Goal: Book appointment/travel/reservation

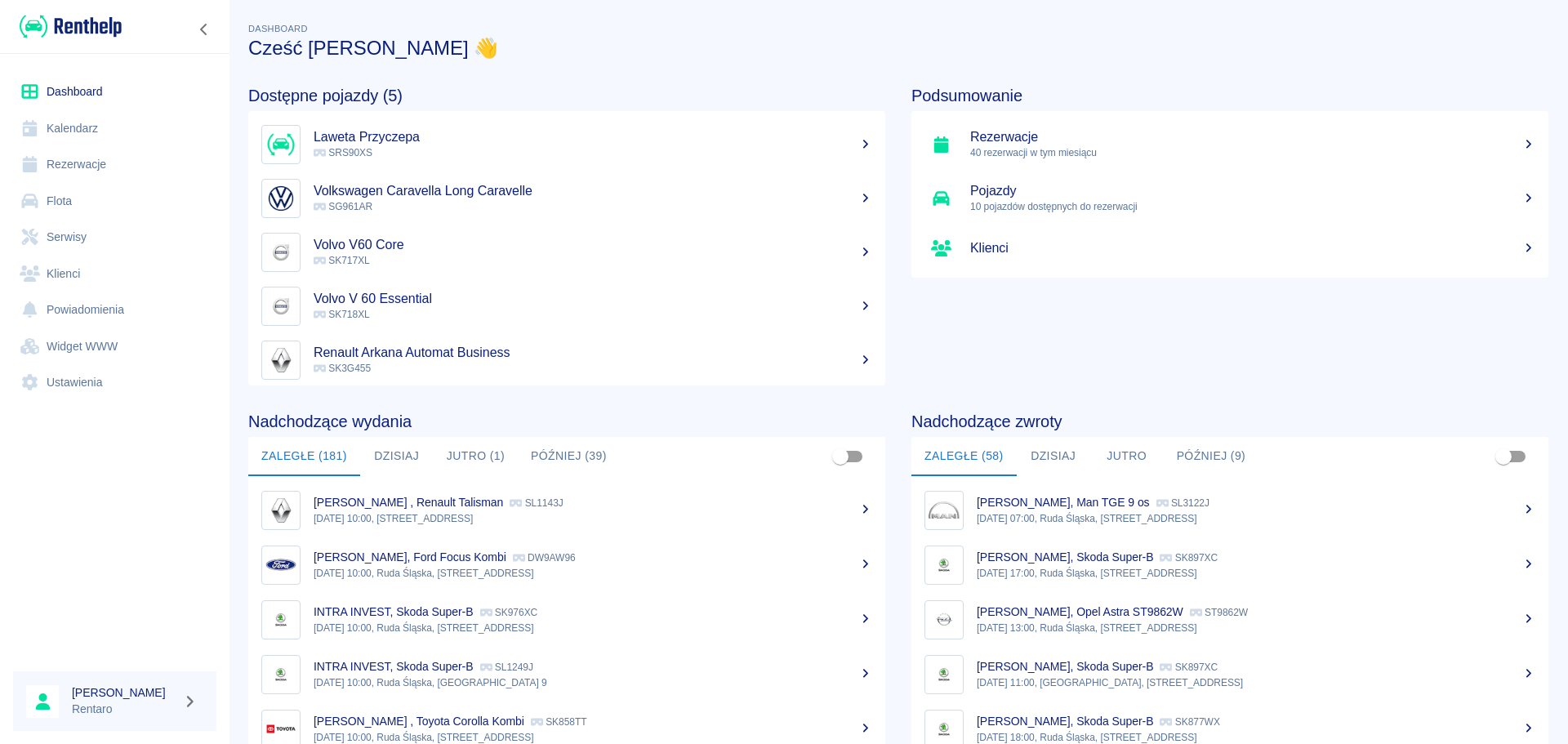
click at [96, 122] on link "Kalendarz" at bounding box center [115, 129] width 203 height 37
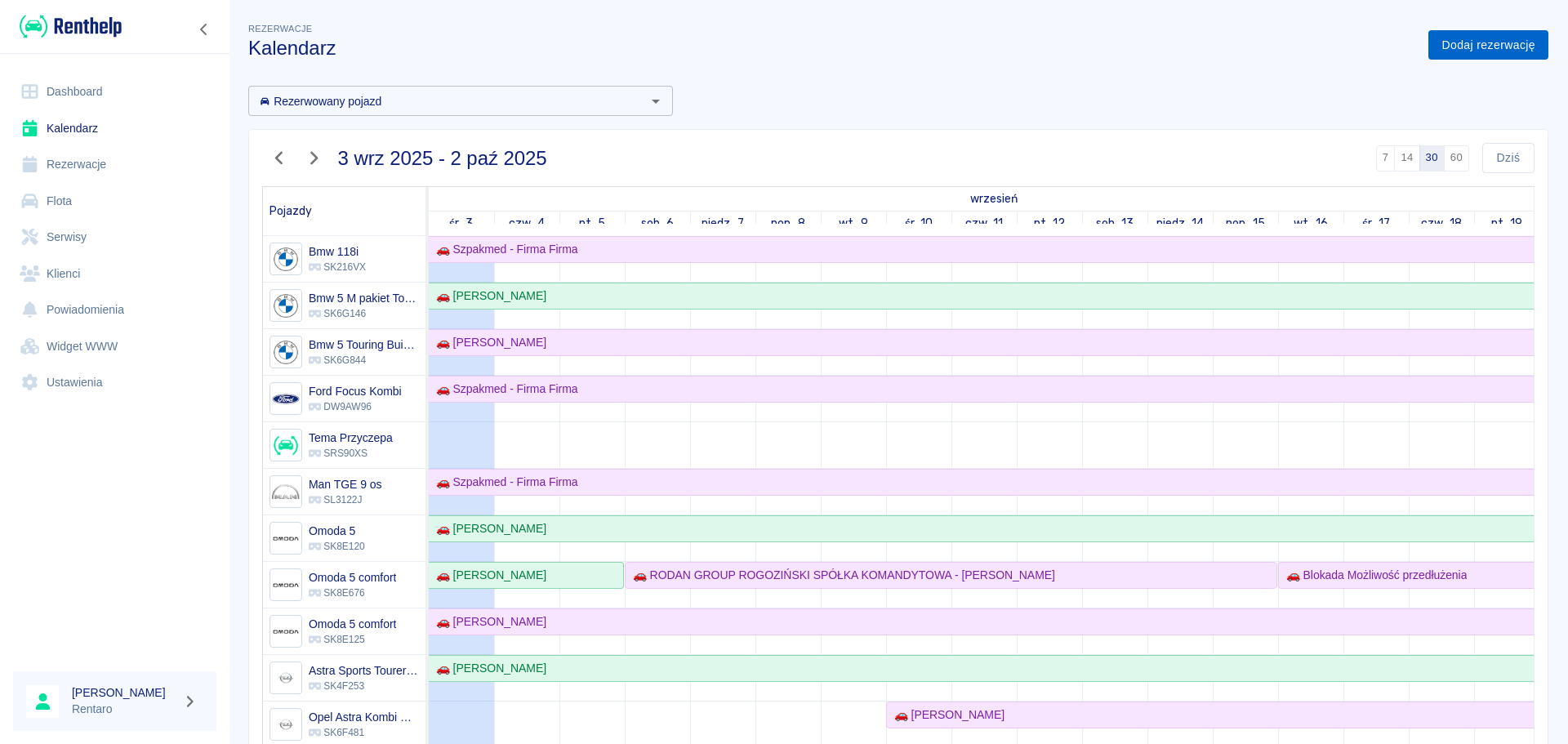
click at [1441, 49] on link "Dodaj rezerwację" at bounding box center [1488, 45] width 120 height 30
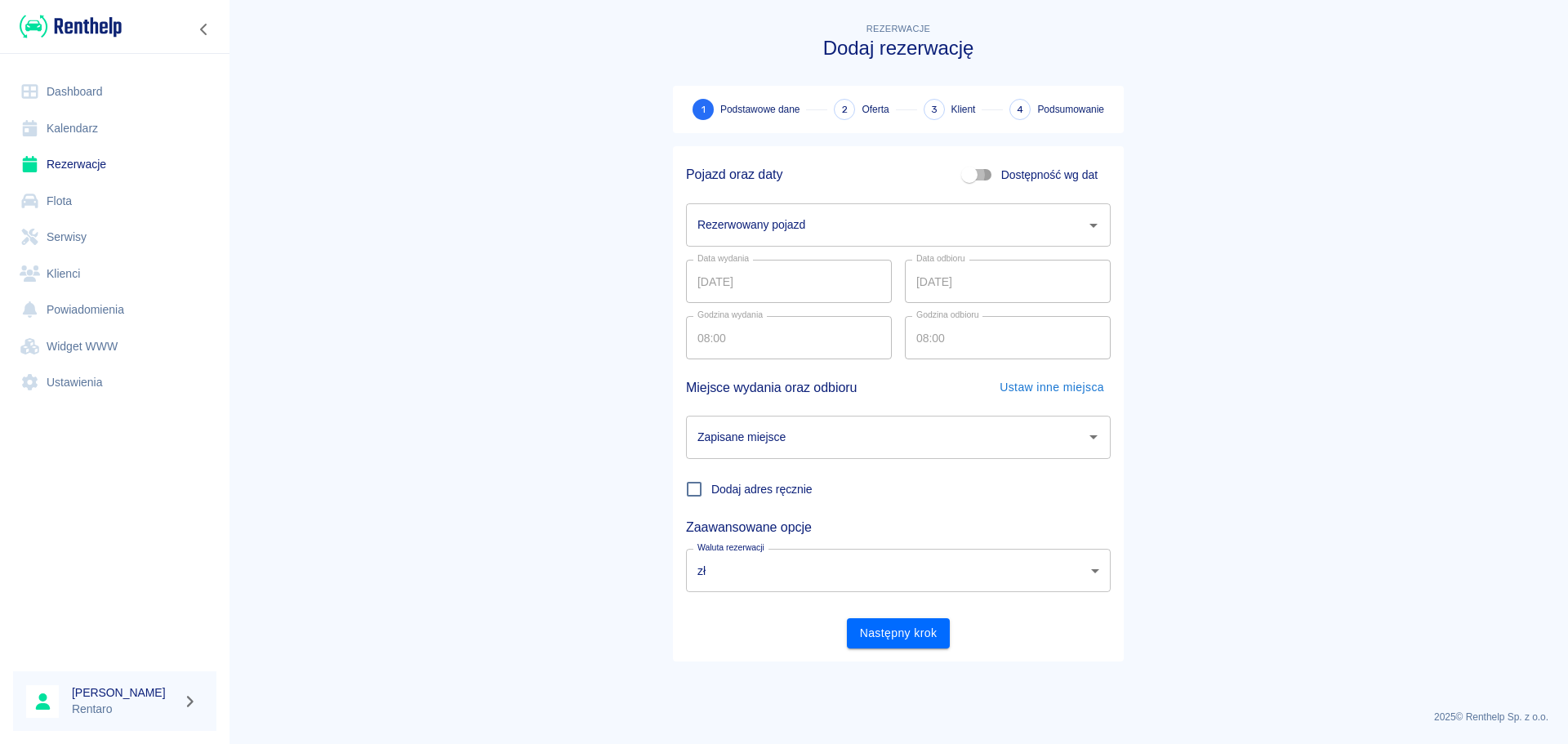
click at [982, 176] on input "Dostępność wg dat" at bounding box center [969, 174] width 93 height 31
checkbox input "true"
click at [800, 234] on input "[DATE]" at bounding box center [789, 225] width 205 height 43
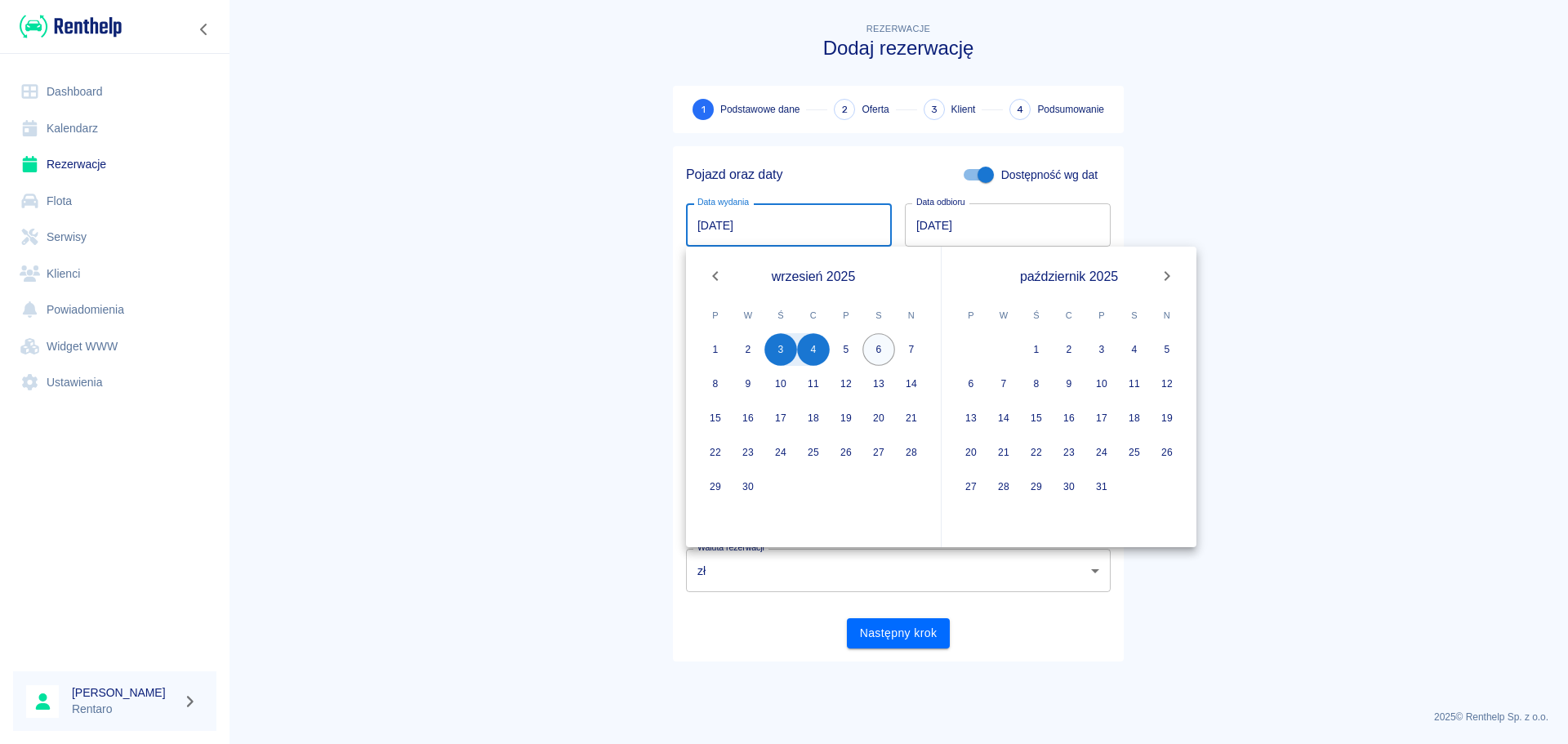
click at [873, 350] on button "6" at bounding box center [878, 349] width 32 height 32
type input "[DATE]"
type input "DD.MM.YYYY"
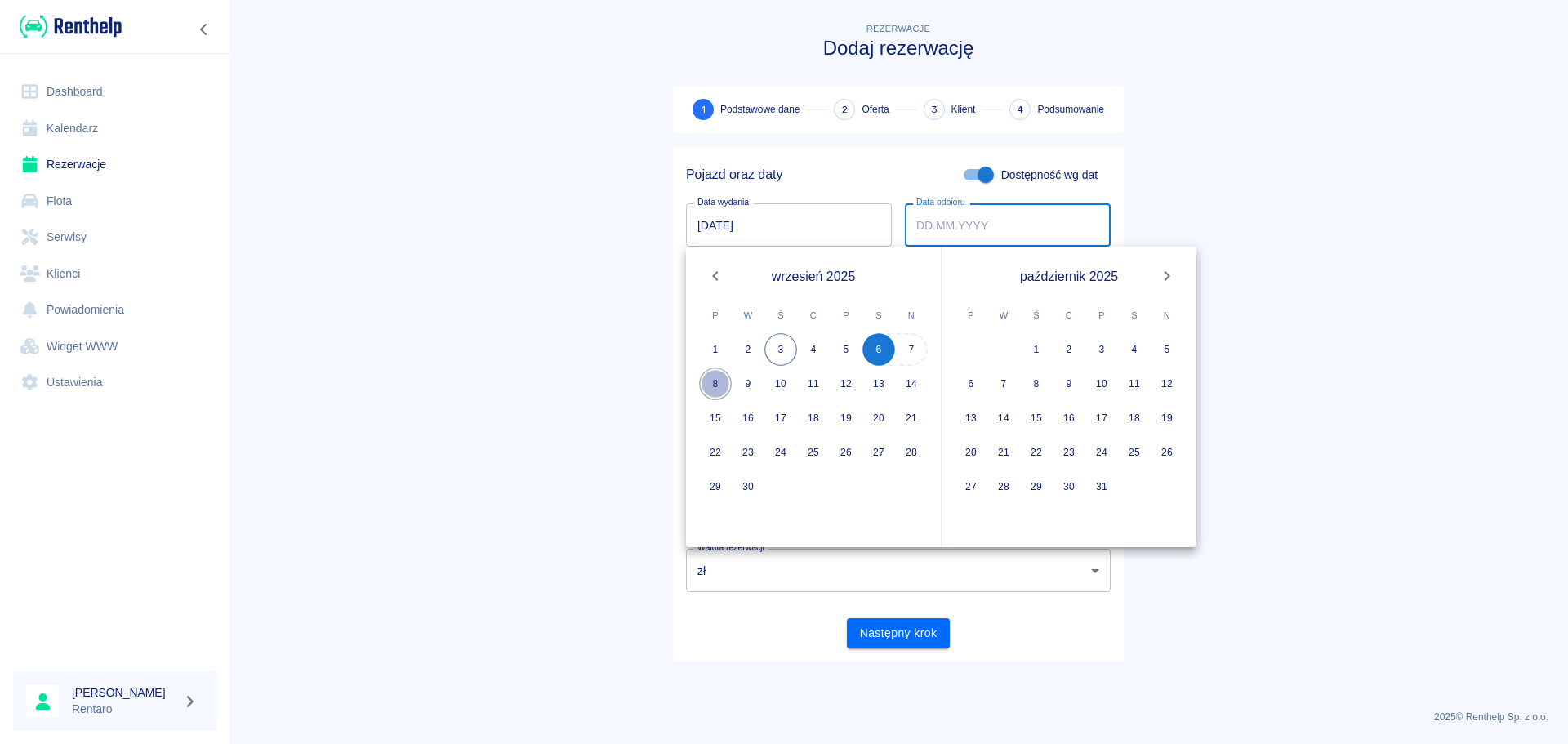
click at [722, 381] on button "8" at bounding box center [715, 384] width 32 height 32
type input "[DATE]"
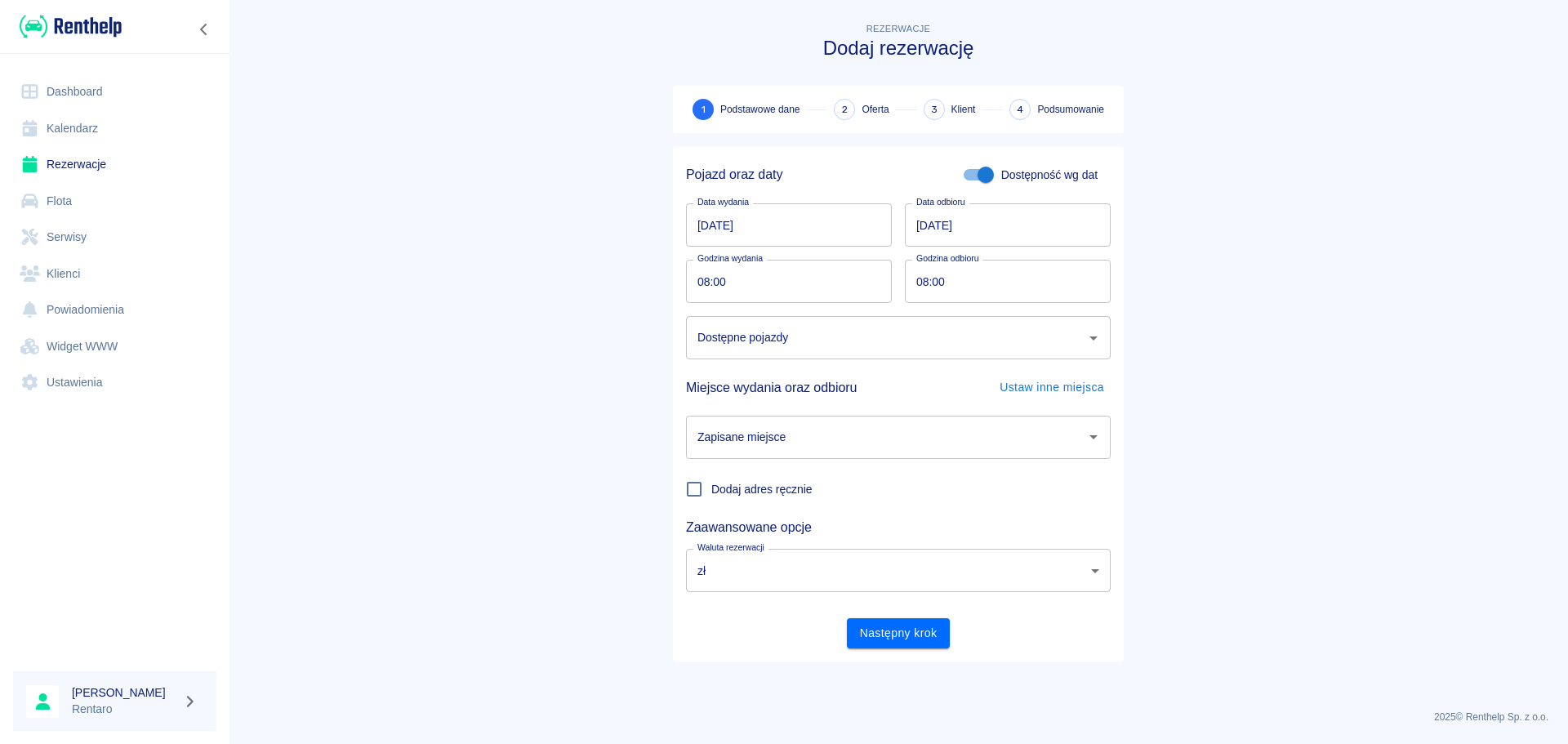
click at [925, 289] on input "08:00" at bounding box center [1002, 281] width 195 height 43
type input "18:00"
click at [875, 335] on input "Dostępne pojazdy" at bounding box center [885, 338] width 385 height 28
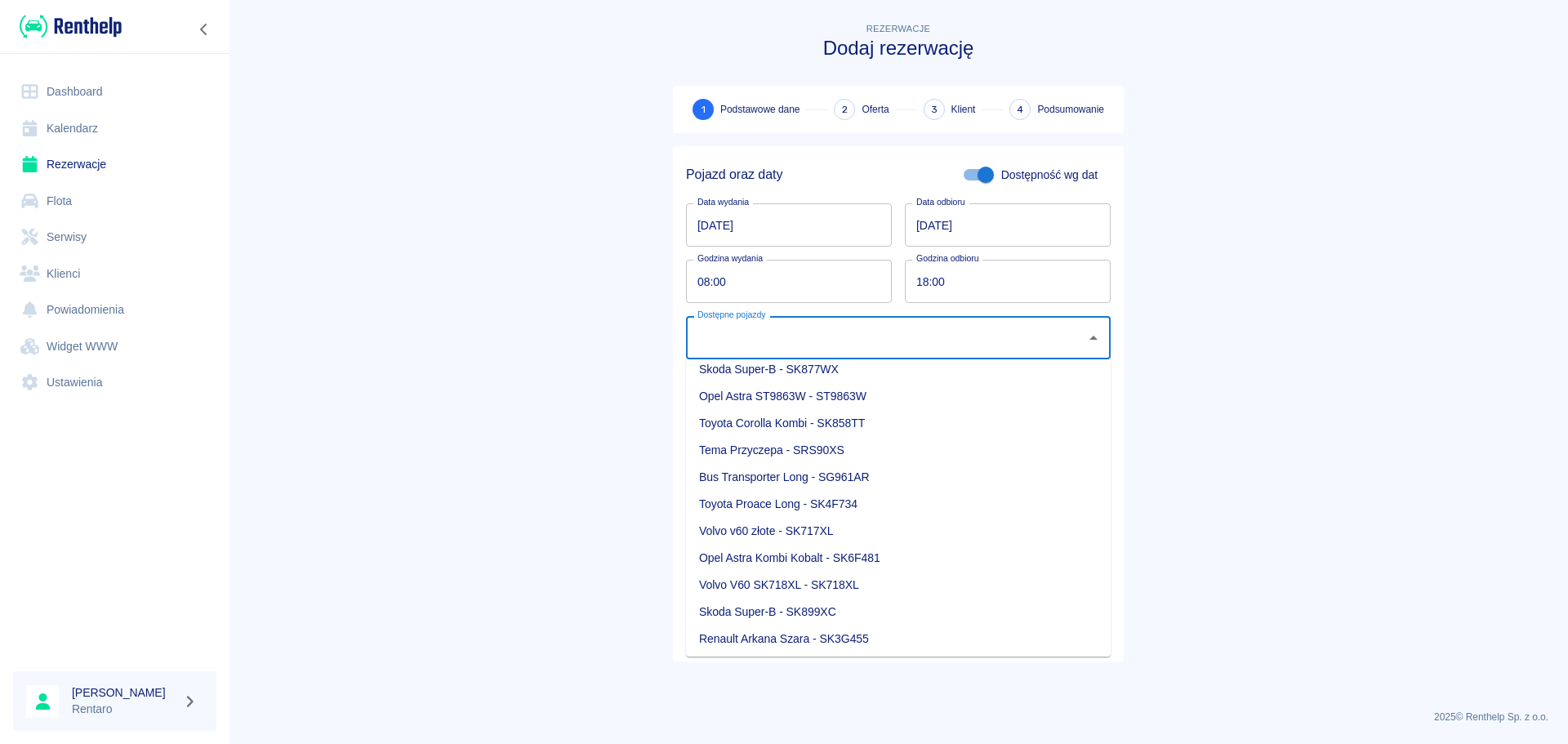
scroll to position [12, 0]
click at [868, 642] on li "Renault Arkana Szara - SK3G455" at bounding box center [898, 637] width 424 height 27
type input "Renault Arkana Szara - SK3G455"
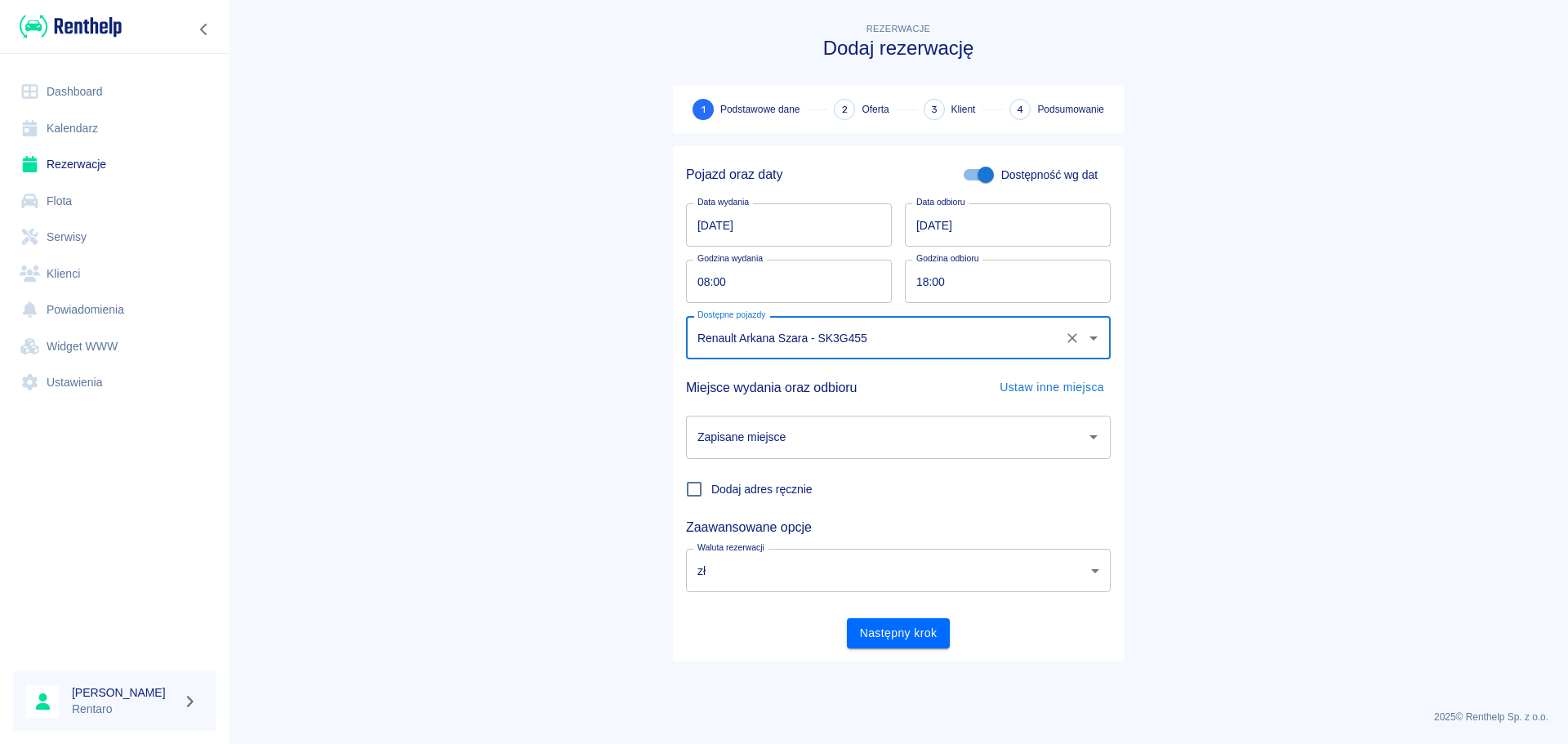
click at [885, 439] on input "Zapisane miejsce" at bounding box center [885, 437] width 385 height 28
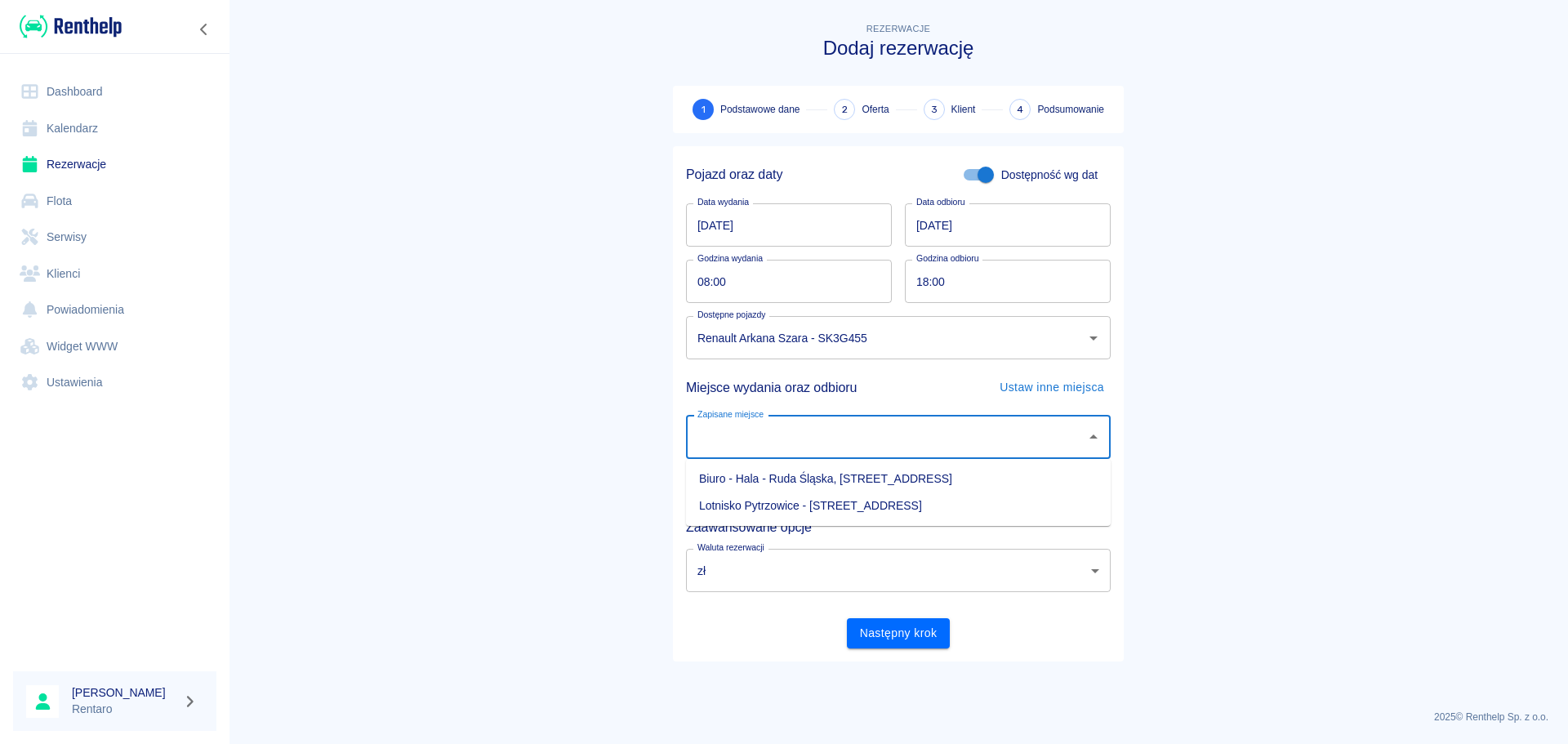
click at [883, 478] on li "Biuro - Hala - Ruda Śląska, [STREET_ADDRESS]" at bounding box center [898, 479] width 424 height 27
type input "Biuro - Hala - Ruda Śląska, [STREET_ADDRESS]"
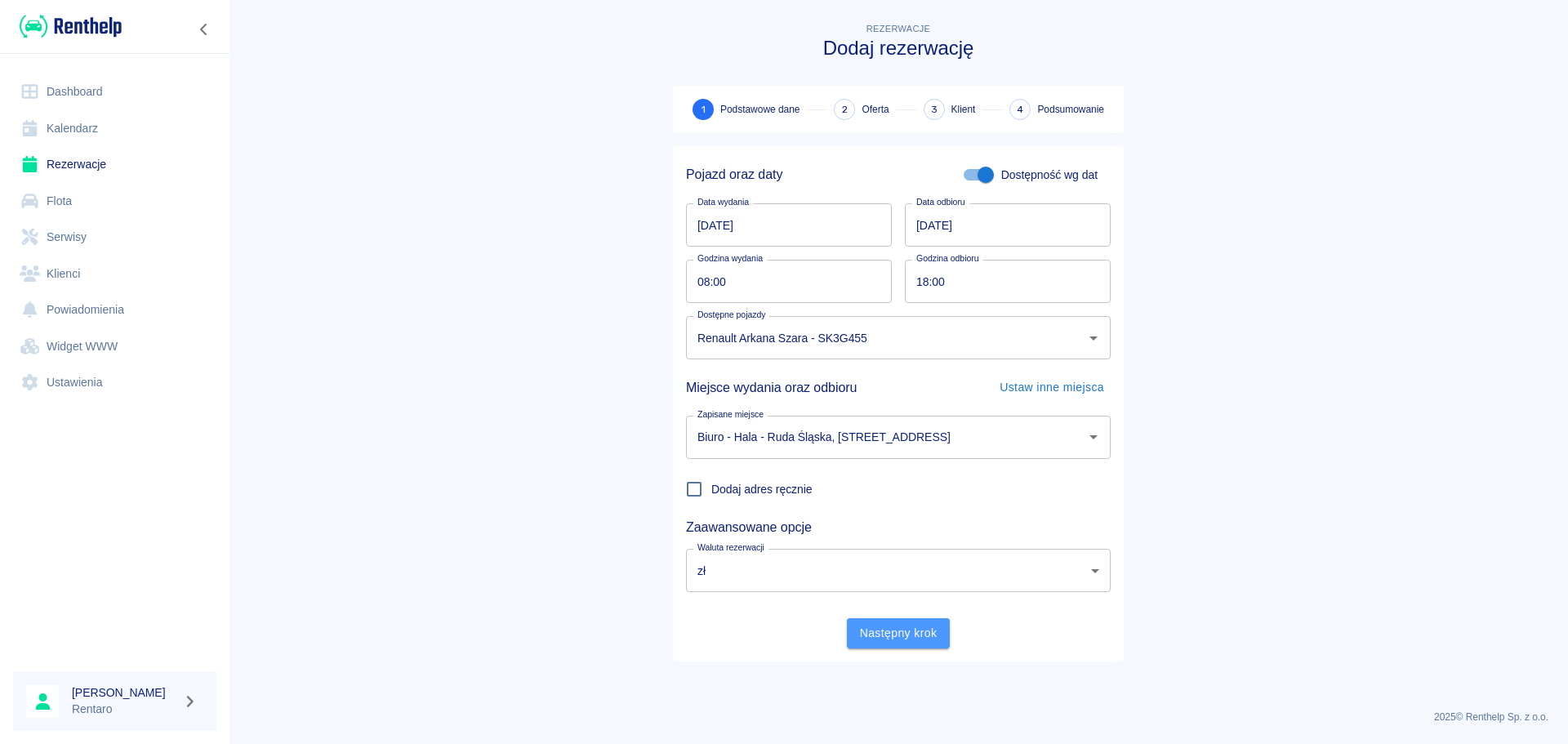
click at [887, 637] on button "Następny krok" at bounding box center [898, 633] width 104 height 30
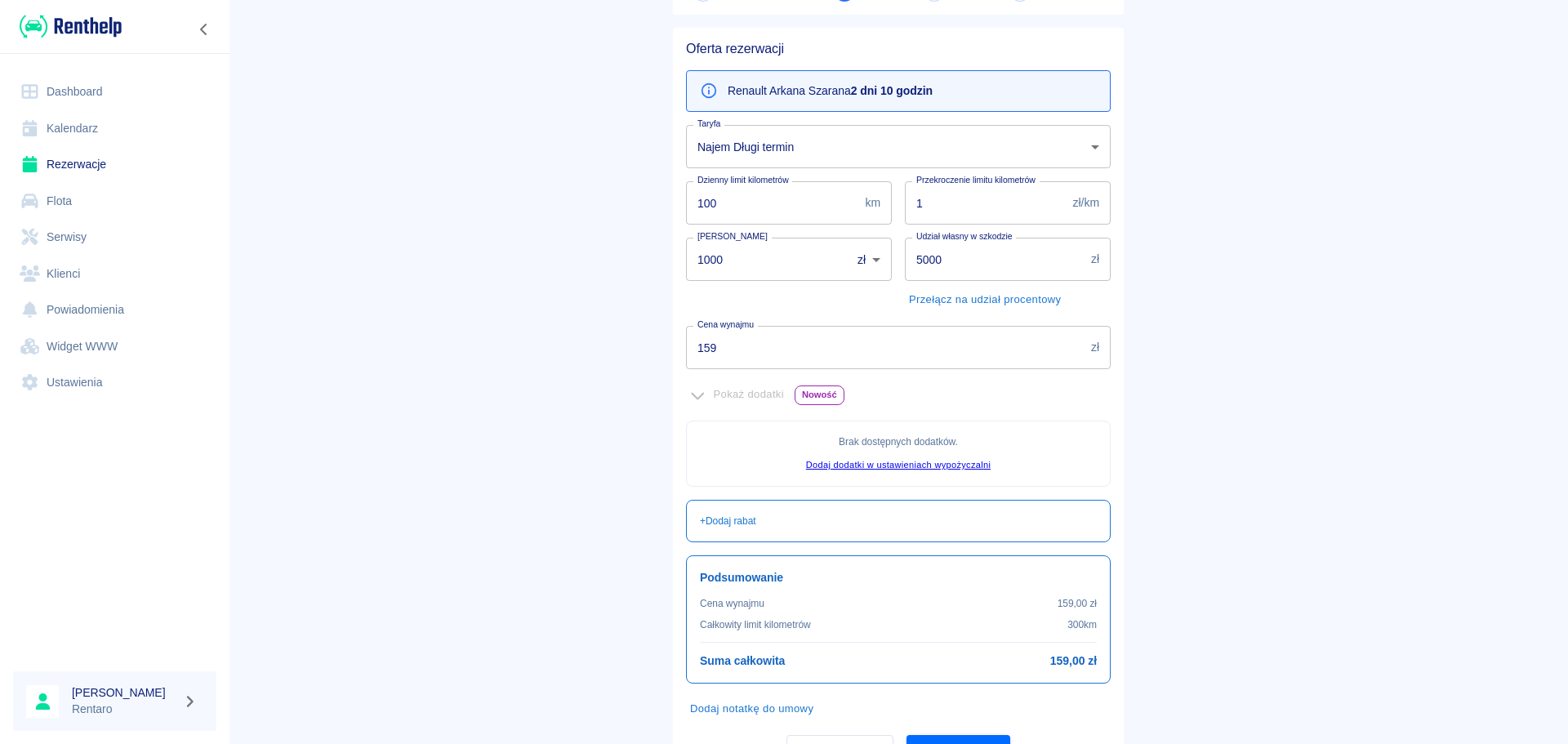
scroll to position [82, 0]
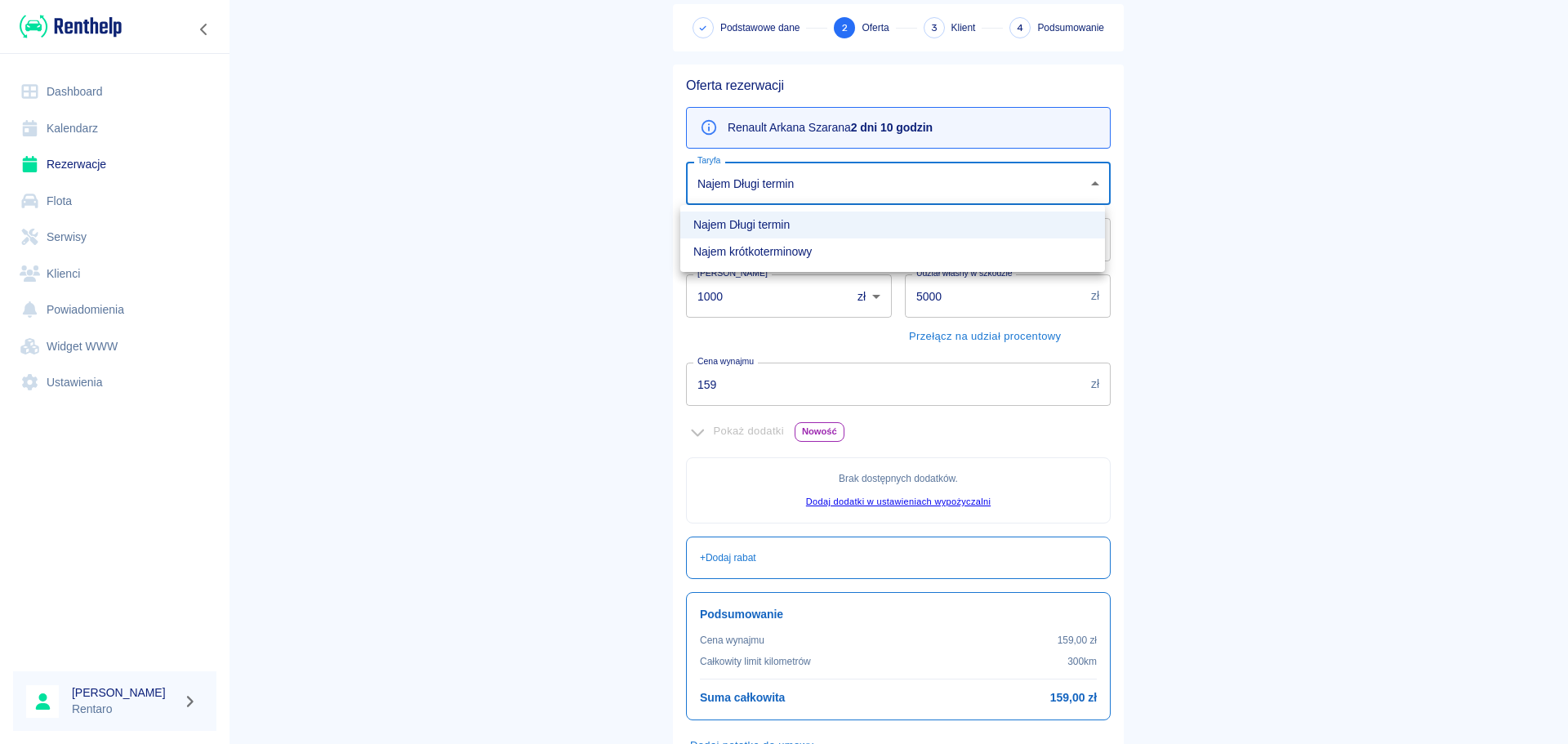
drag, startPoint x: 866, startPoint y: 167, endPoint x: 863, endPoint y: 177, distance: 10.4
click at [866, 168] on body "Używamy plików Cookies, by zapewnić Ci najlepsze możliwe doświadczenie. Aby dow…" at bounding box center [784, 372] width 1568 height 744
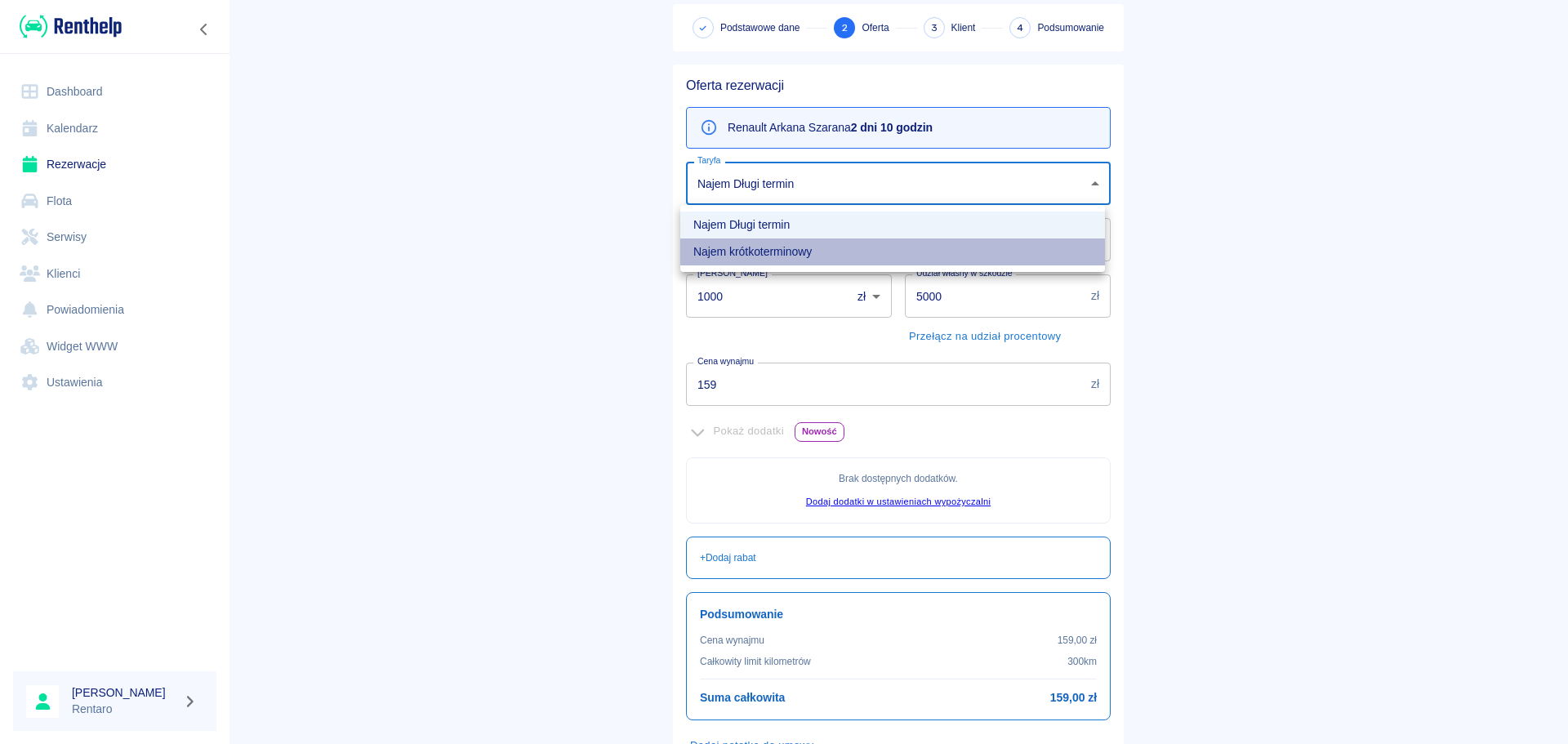
click at [814, 250] on li "Najem krótkoterminowy" at bounding box center [893, 252] width 424 height 27
type input "b630a6ef-9813-4bd7-9984-de10129eb9c2"
type input "300"
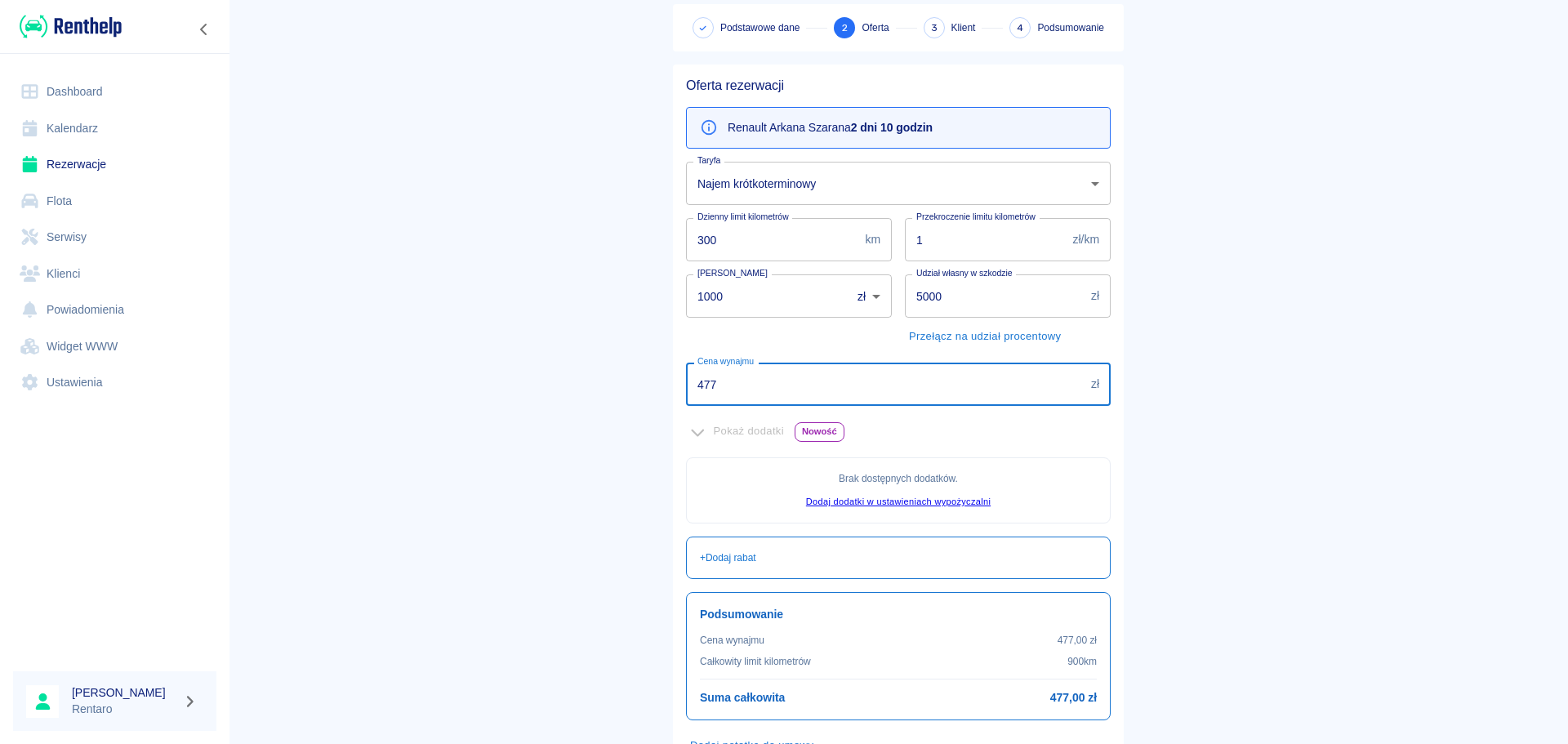
click at [759, 394] on input "477" at bounding box center [885, 384] width 398 height 43
click at [759, 394] on input "477" at bounding box center [885, 384] width 398 height 43
click at [762, 395] on input "477" at bounding box center [885, 384] width 398 height 43
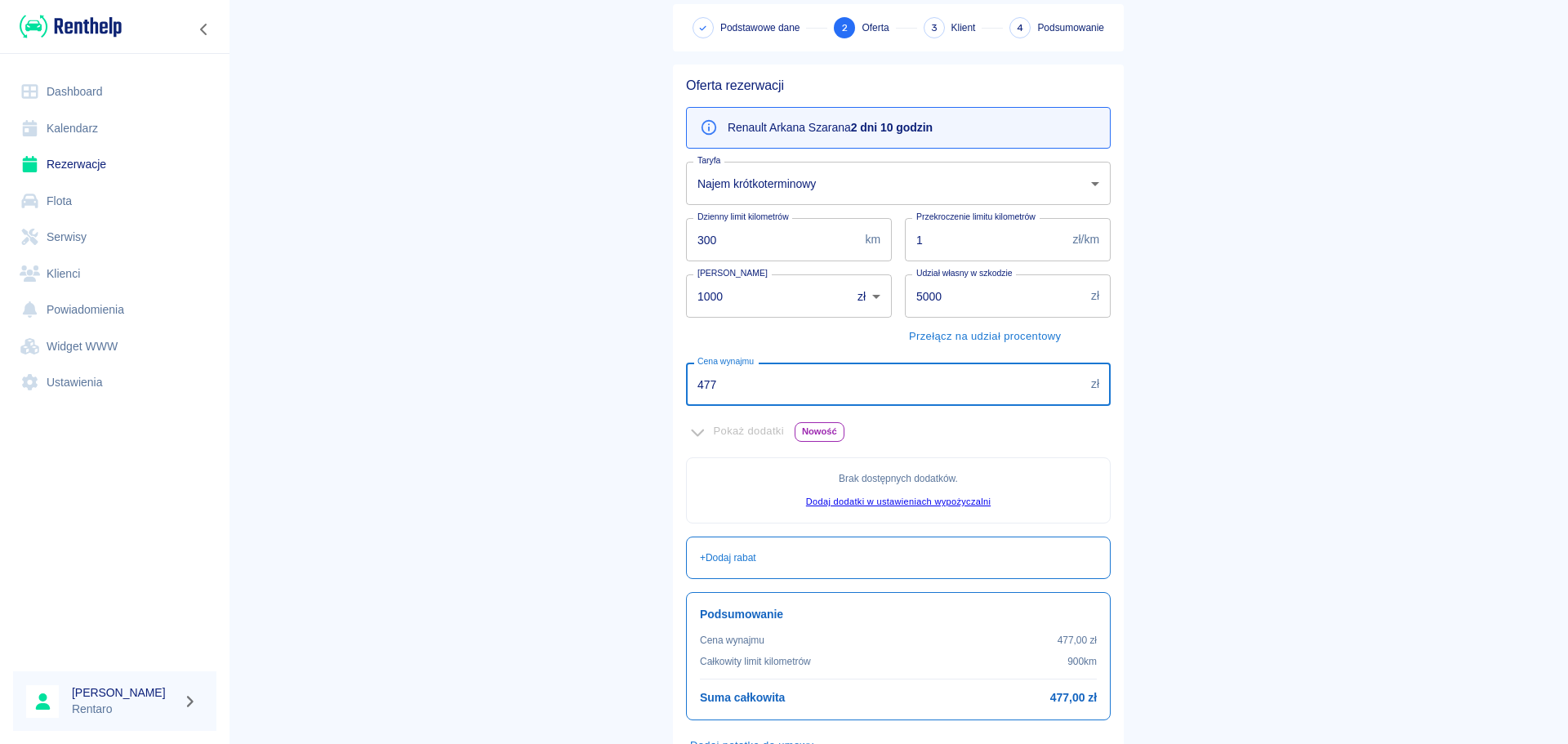
click at [761, 394] on input "477" at bounding box center [885, 384] width 398 height 43
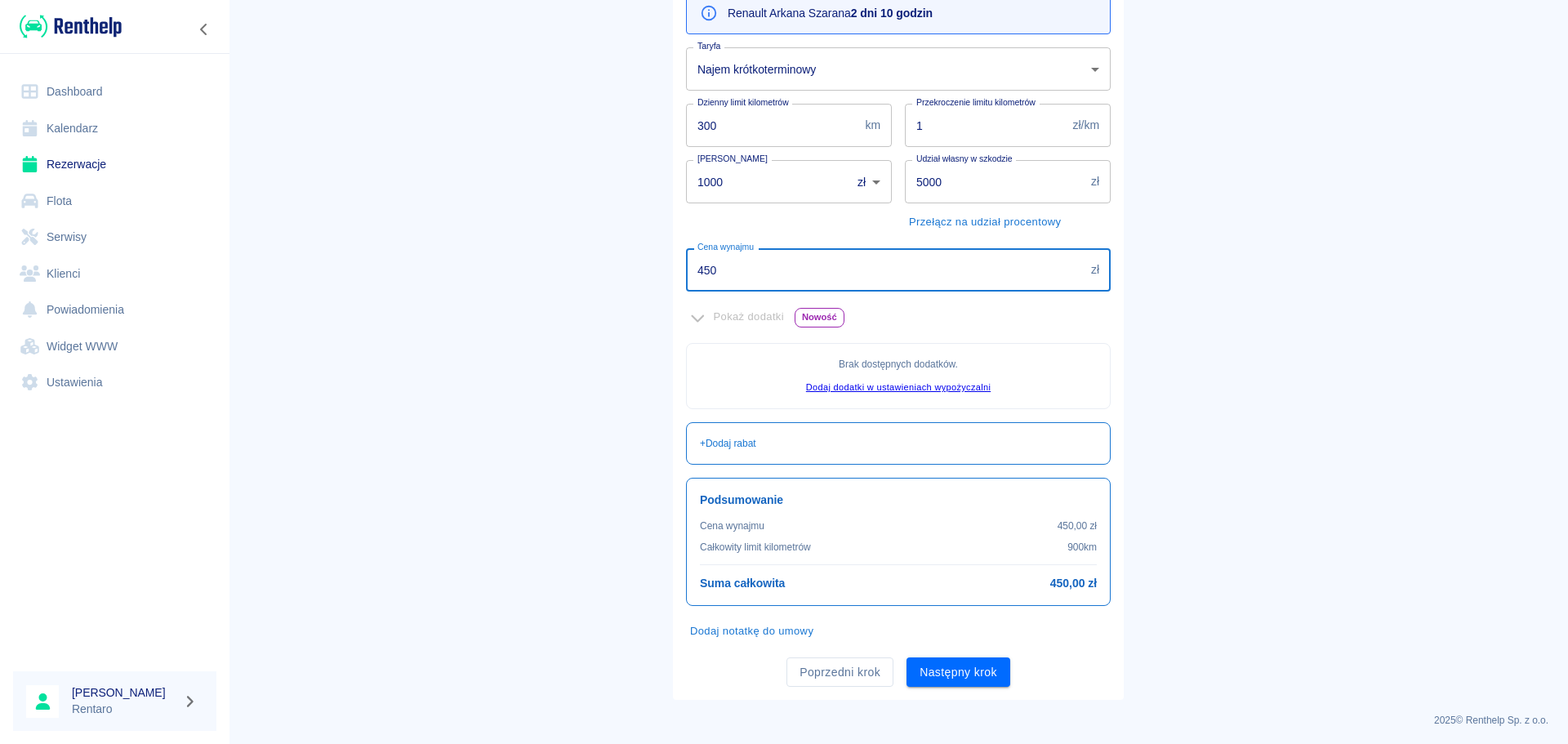
scroll to position [199, 0]
type input "450"
click at [962, 669] on button "Następny krok" at bounding box center [958, 669] width 104 height 30
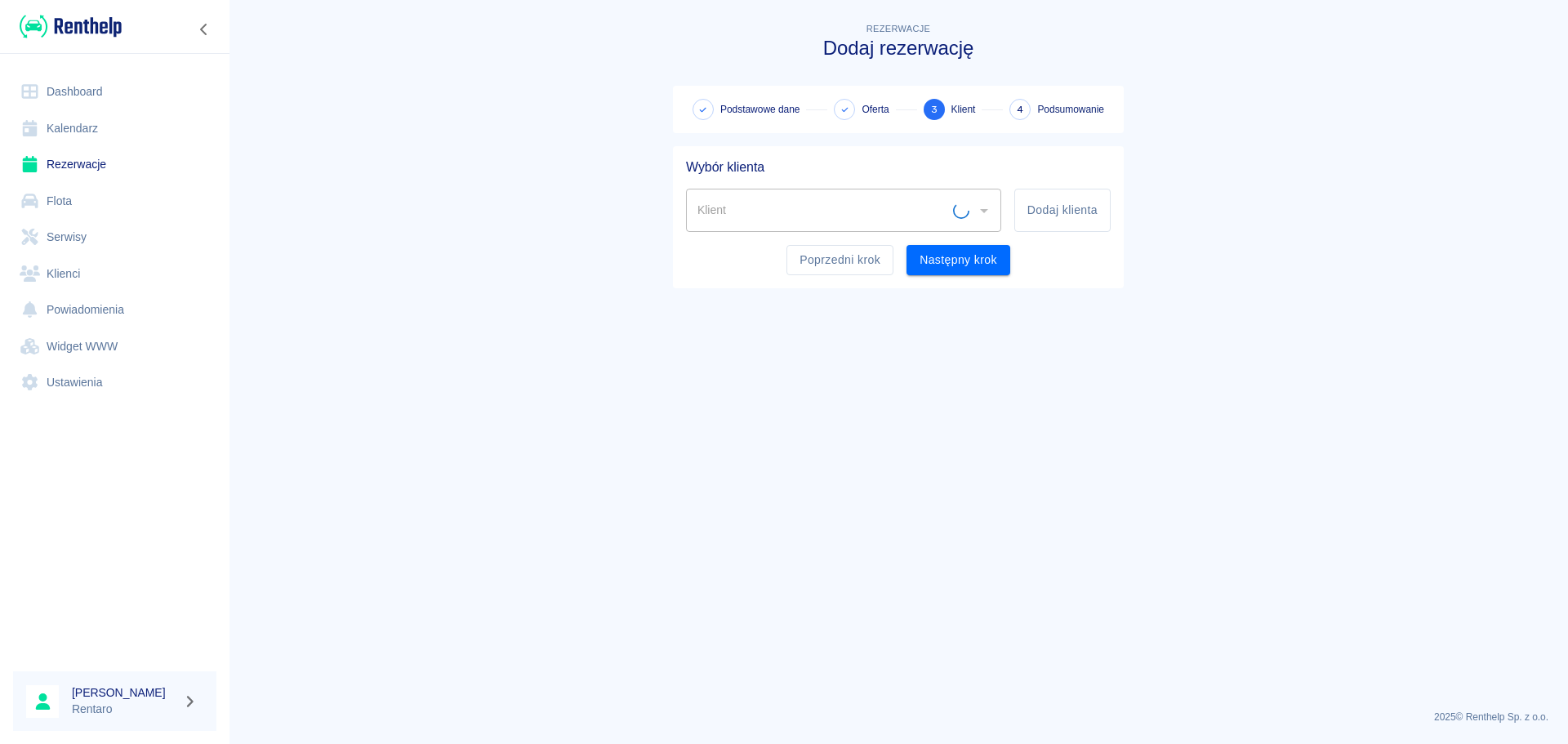
scroll to position [0, 0]
click at [983, 251] on button "Następny krok" at bounding box center [958, 260] width 104 height 30
click at [1049, 221] on button "Dodaj klienta" at bounding box center [1062, 217] width 96 height 57
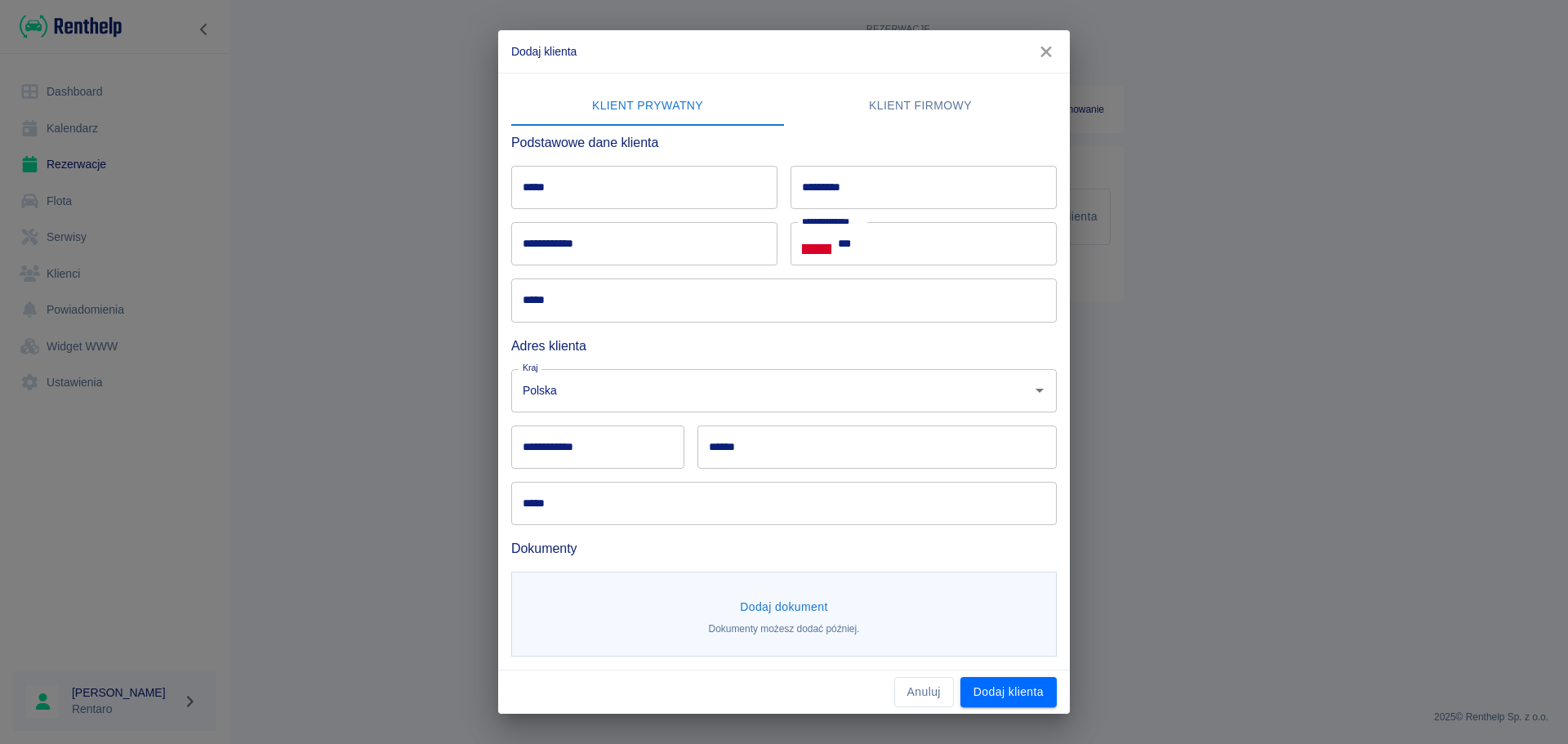
click at [530, 195] on input "*****" at bounding box center [644, 187] width 266 height 43
type input "******"
type input "********"
click at [937, 253] on input "***" at bounding box center [947, 244] width 219 height 43
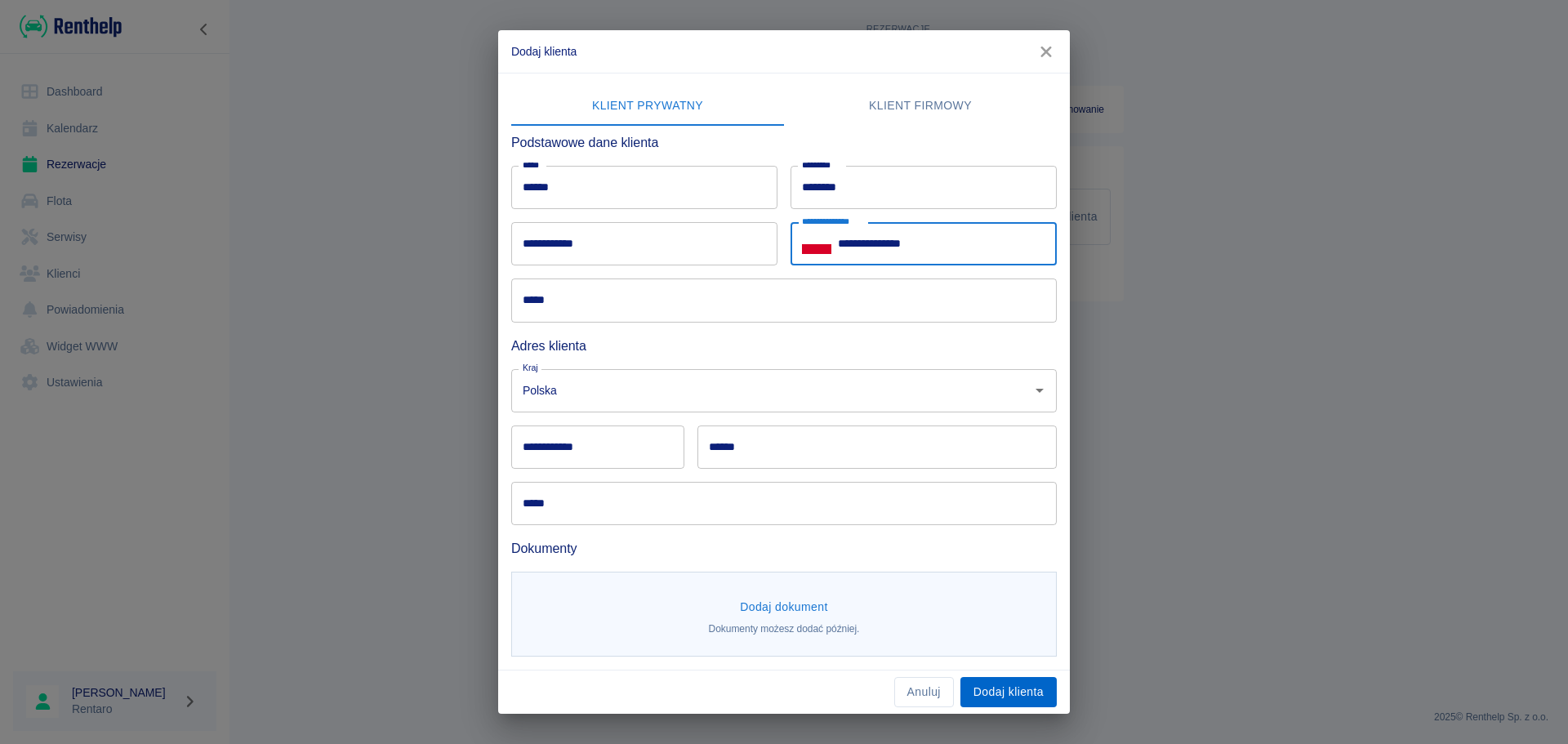
type input "**********"
click at [1028, 687] on button "Dodaj klienta" at bounding box center [1008, 692] width 96 height 30
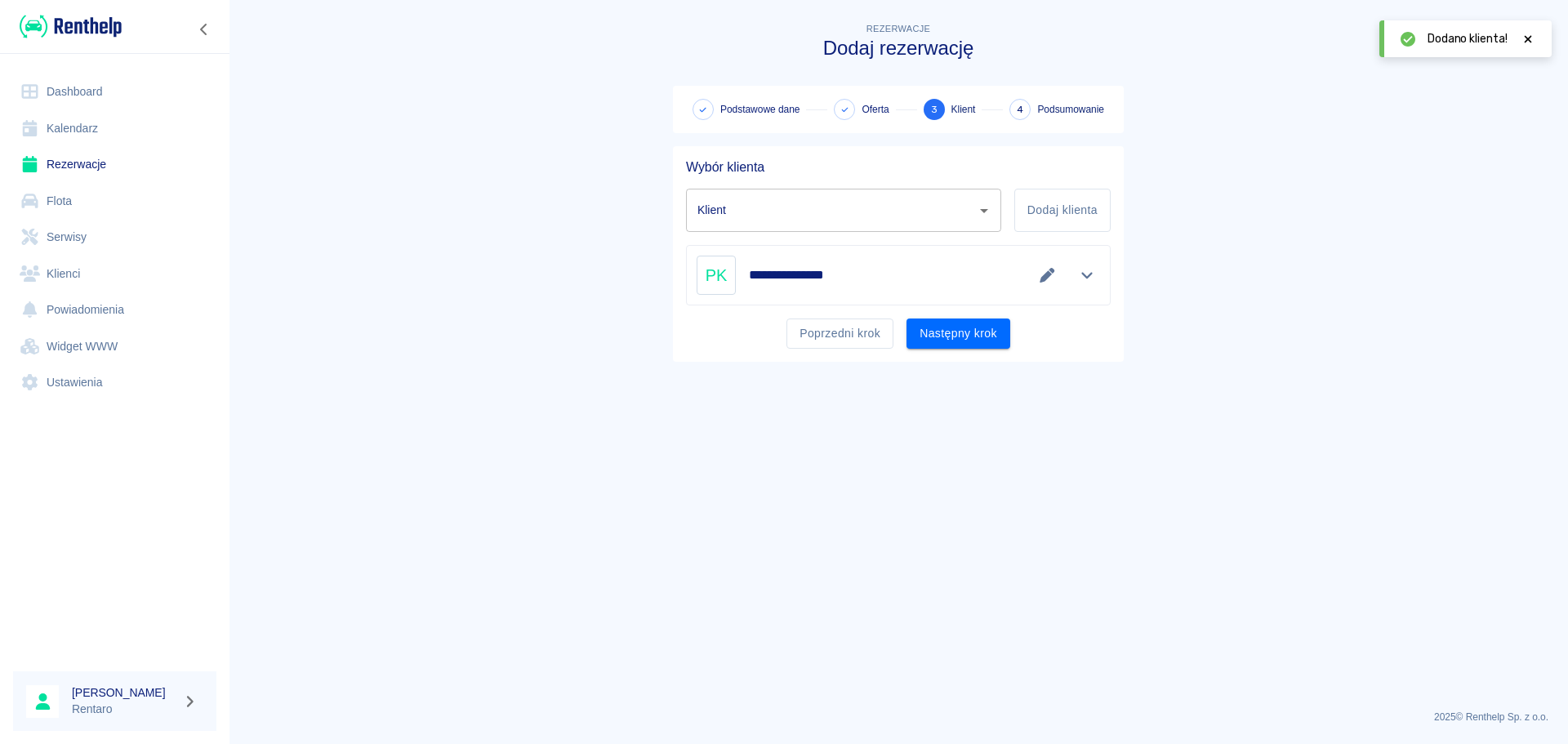
type input "[PERSON_NAME] ([PHONE_NUMBER])"
click at [977, 339] on button "Następny krok" at bounding box center [958, 334] width 104 height 30
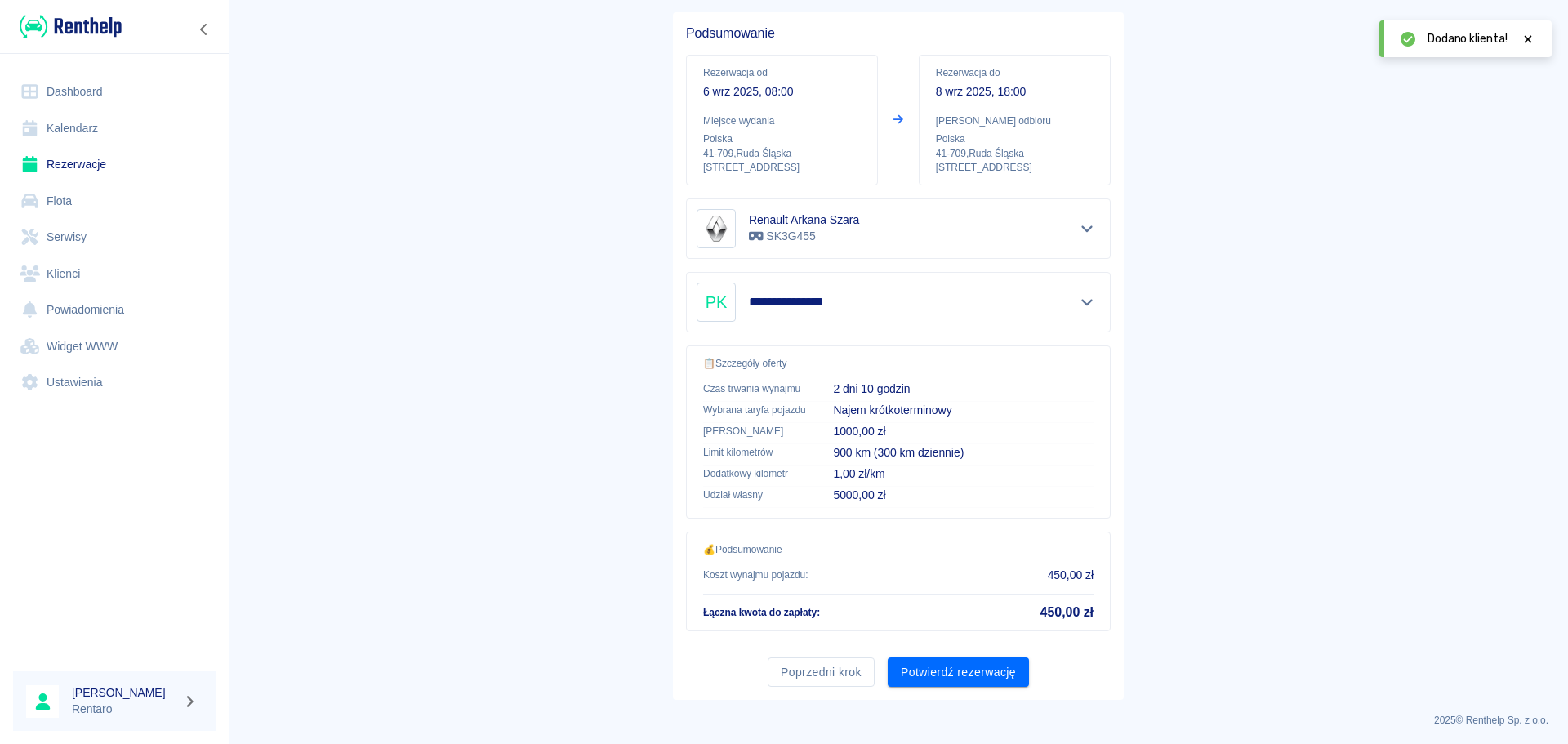
scroll to position [137, 0]
drag, startPoint x: 908, startPoint y: 687, endPoint x: 923, endPoint y: 684, distance: 15.3
click at [908, 688] on div "**********" at bounding box center [898, 353] width 451 height 687
click at [928, 682] on button "Potwierdź rezerwację" at bounding box center [958, 669] width 141 height 30
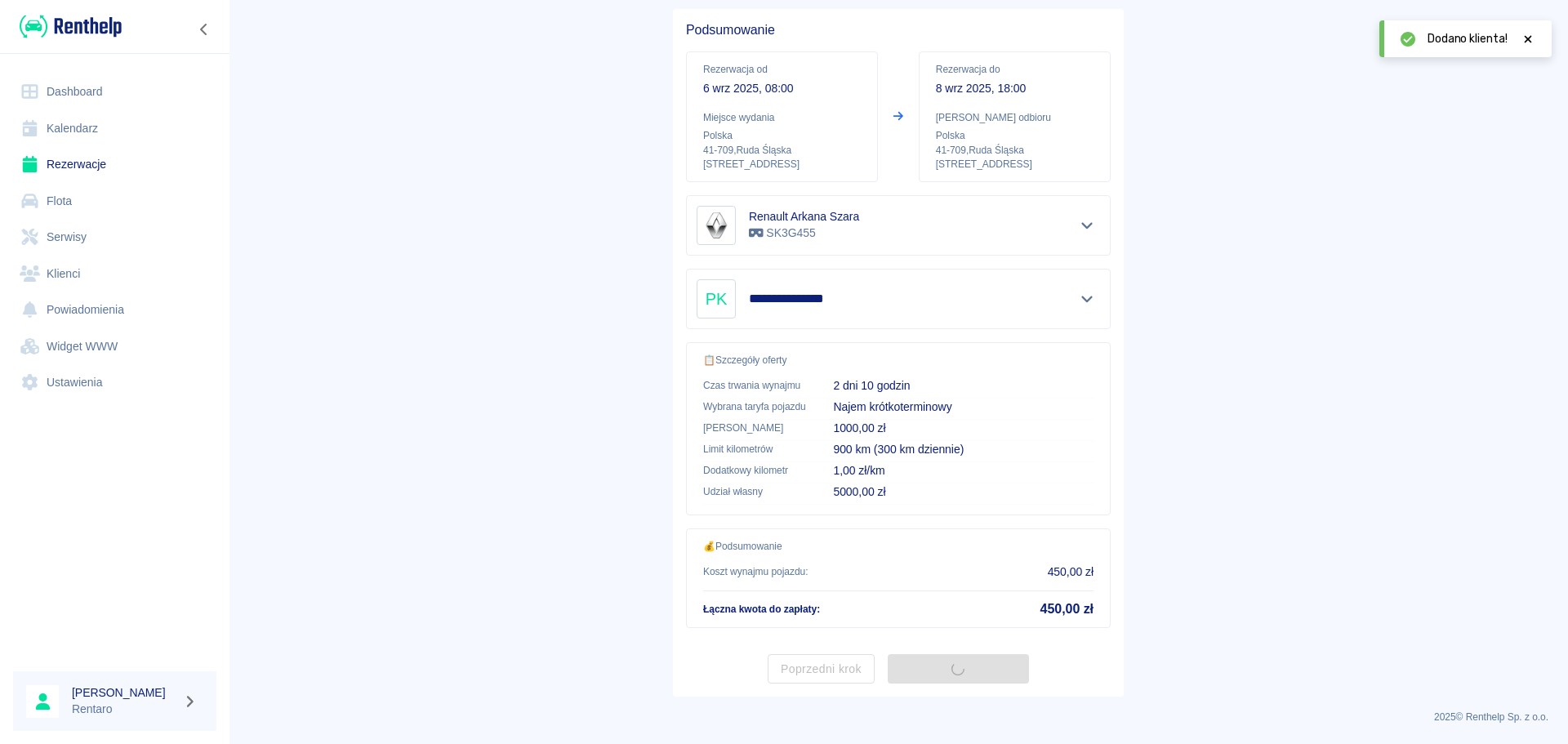
scroll to position [0, 0]
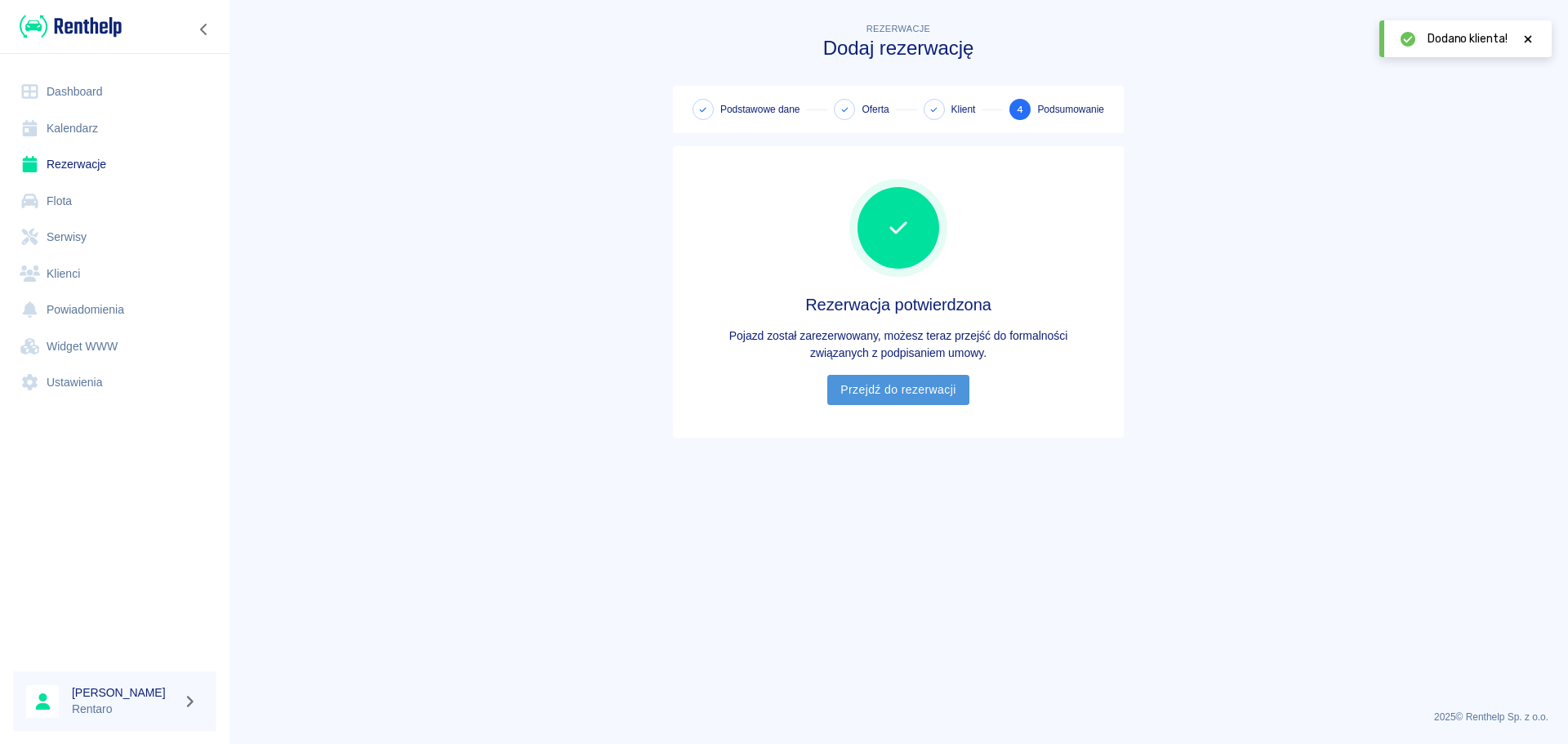
click at [903, 398] on link "Przejdź do rezerwacji" at bounding box center [898, 390] width 141 height 30
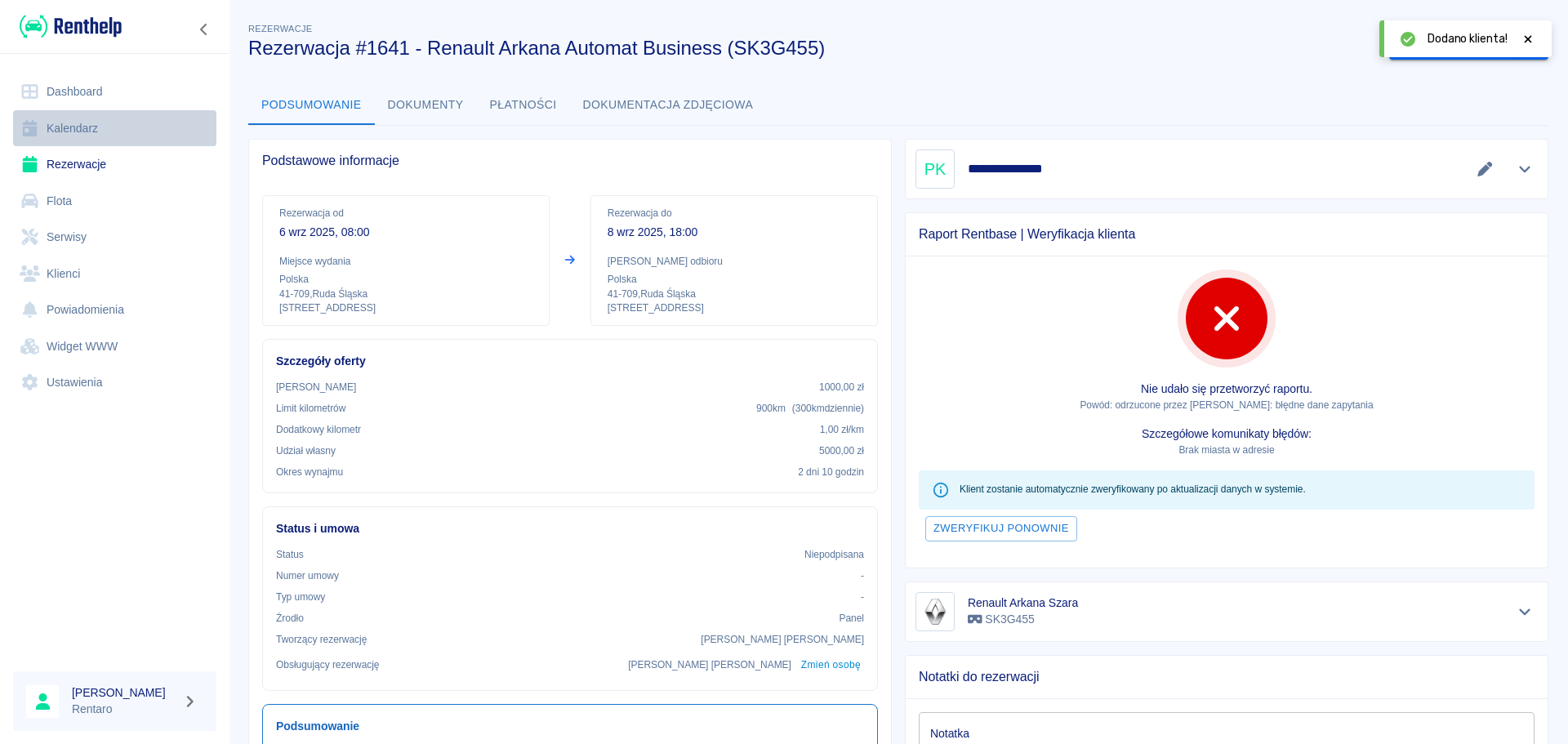
click at [89, 138] on link "Kalendarz" at bounding box center [115, 129] width 203 height 37
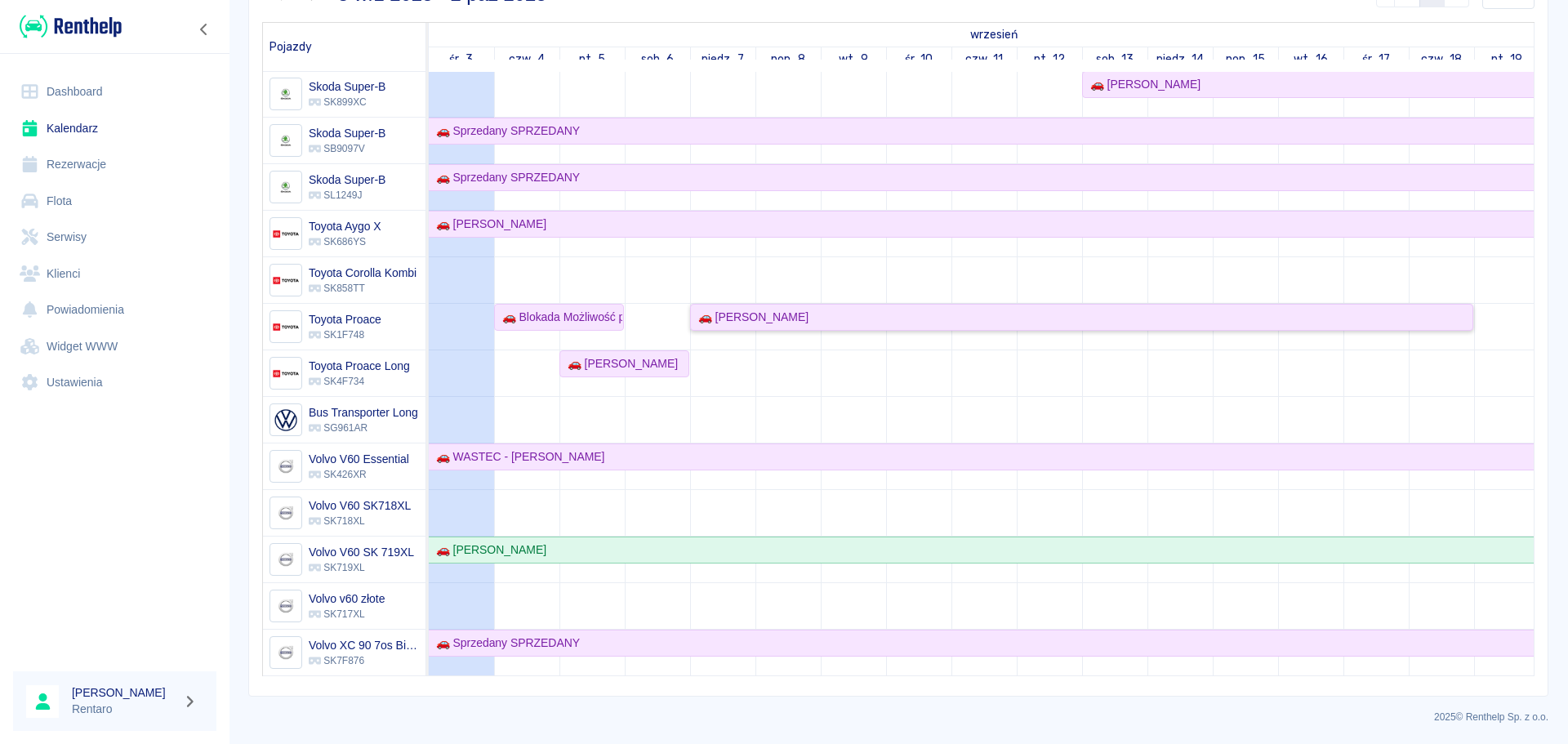
click at [744, 309] on div "🚗 [PERSON_NAME]" at bounding box center [749, 317] width 116 height 17
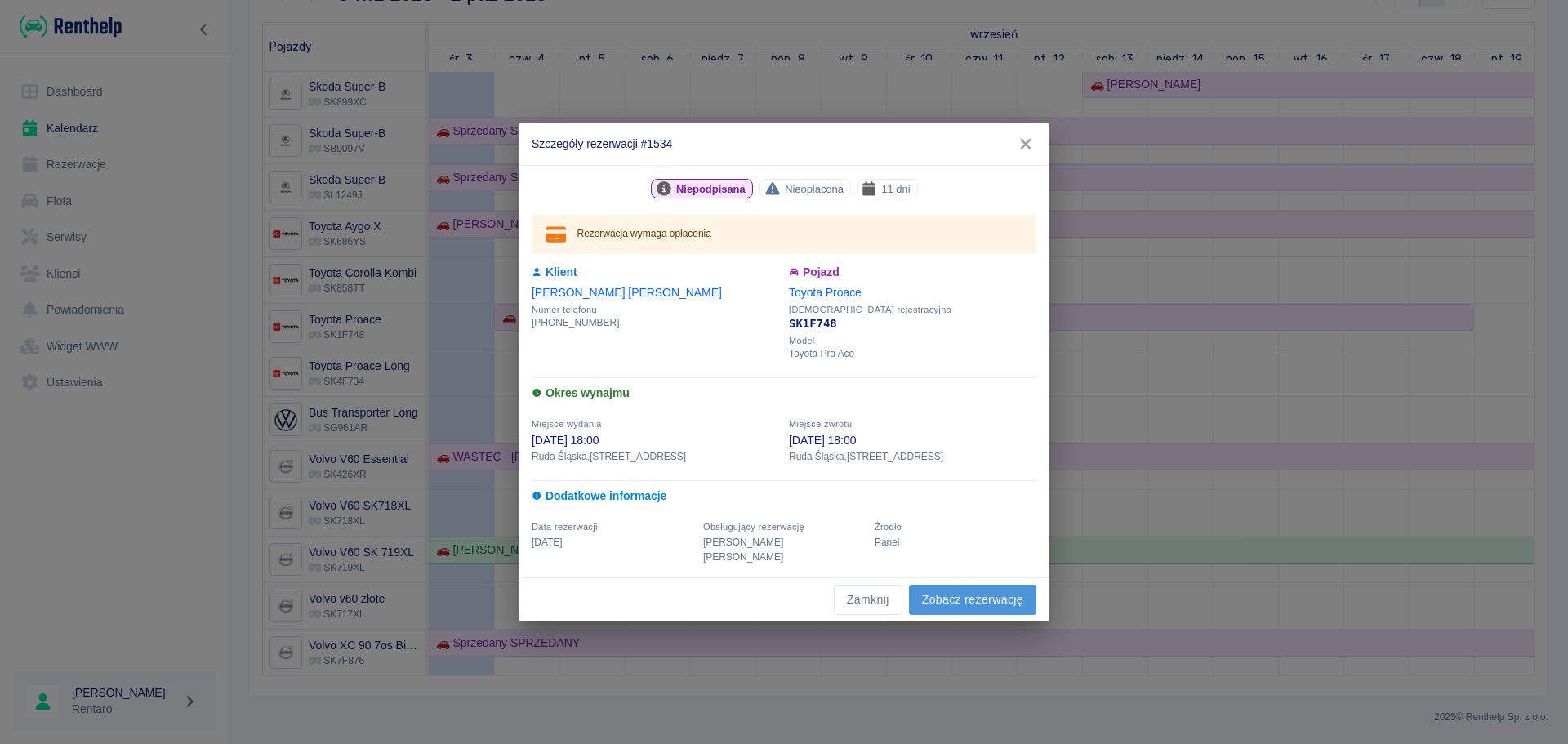
click at [941, 598] on link "Zobacz rezerwację" at bounding box center [972, 600] width 127 height 30
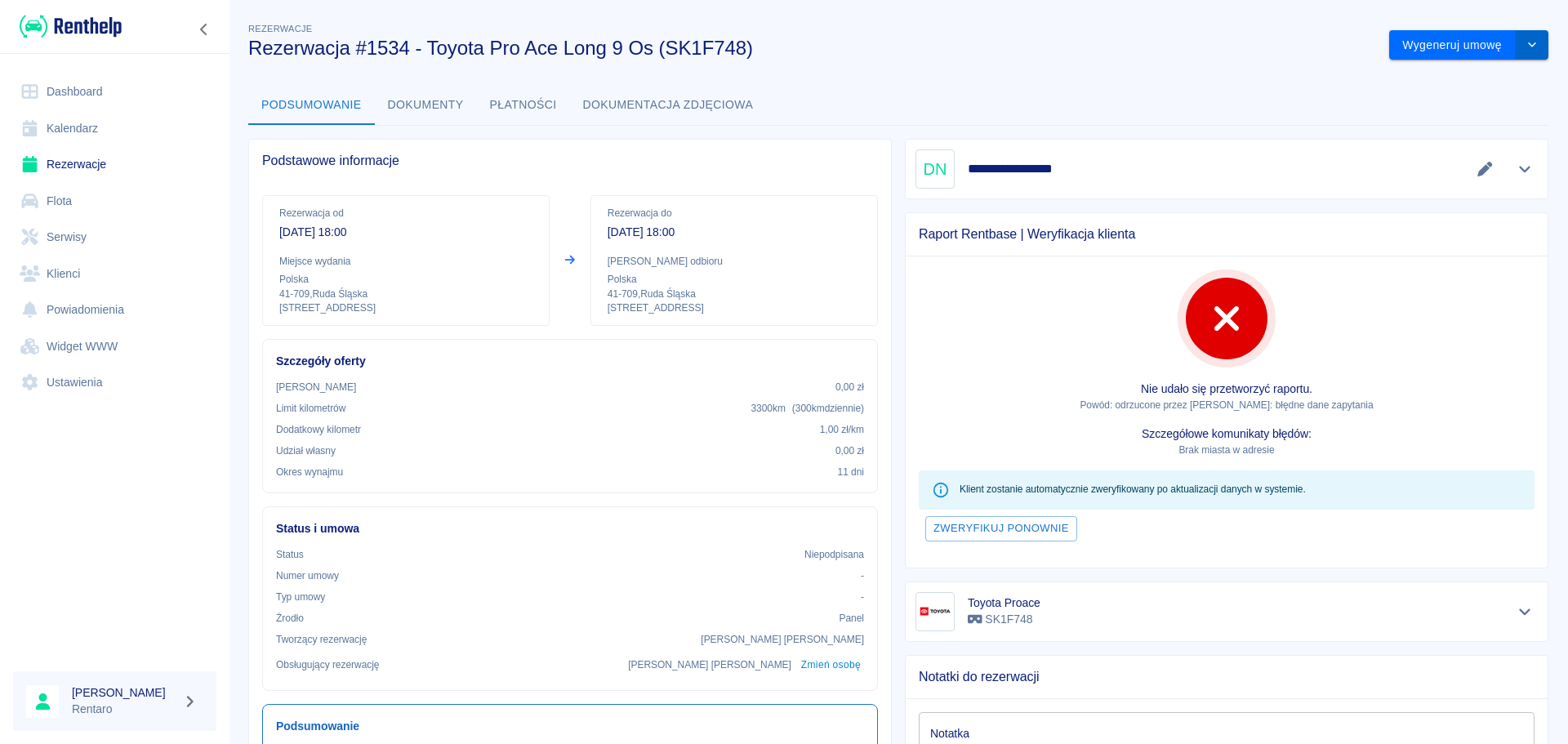
click at [1527, 43] on icon "drop-down" at bounding box center [1531, 45] width 8 height 5
click at [1476, 77] on li "Modyfikuj rezerwację" at bounding box center [1457, 80] width 132 height 27
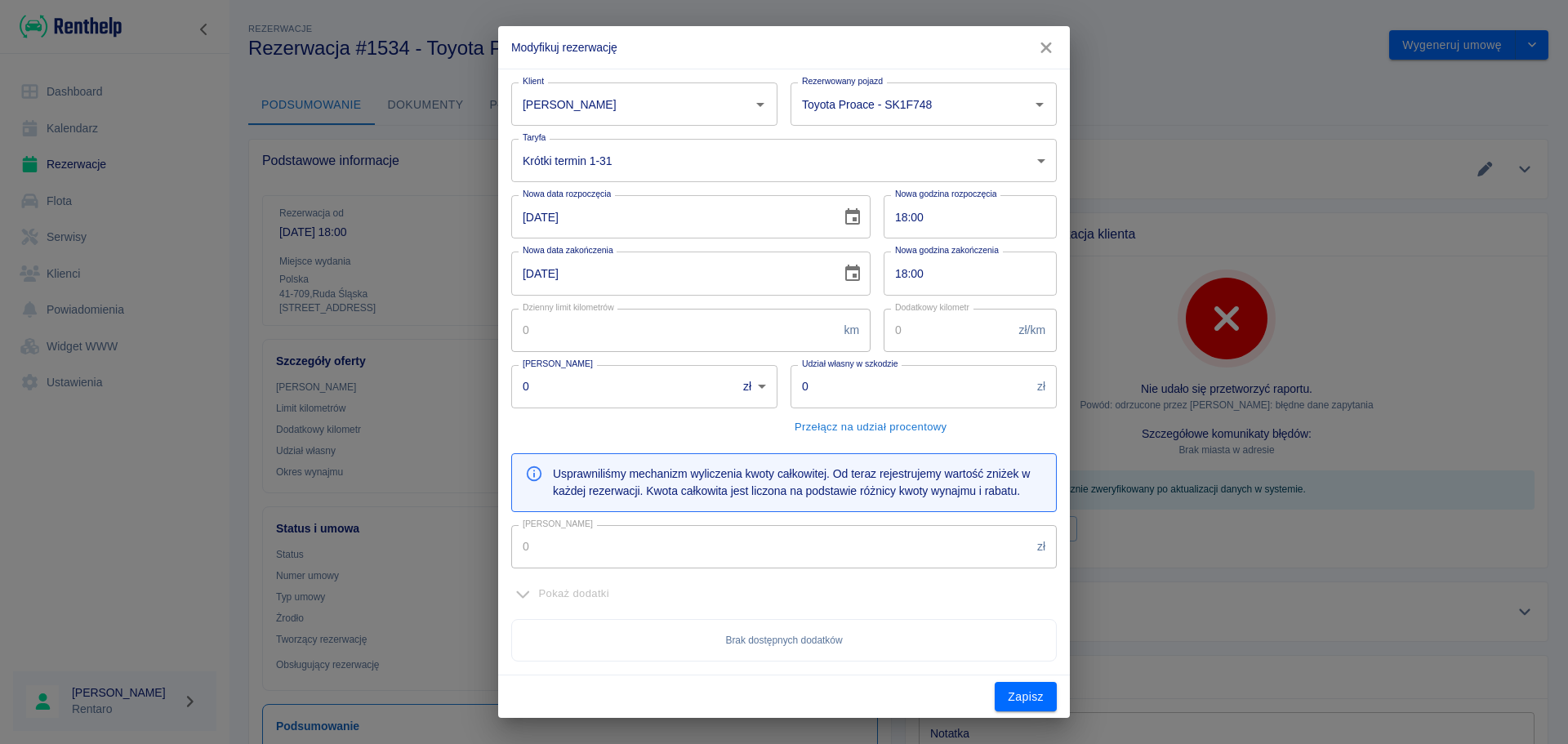
type input "300"
type input "1"
type input "2739"
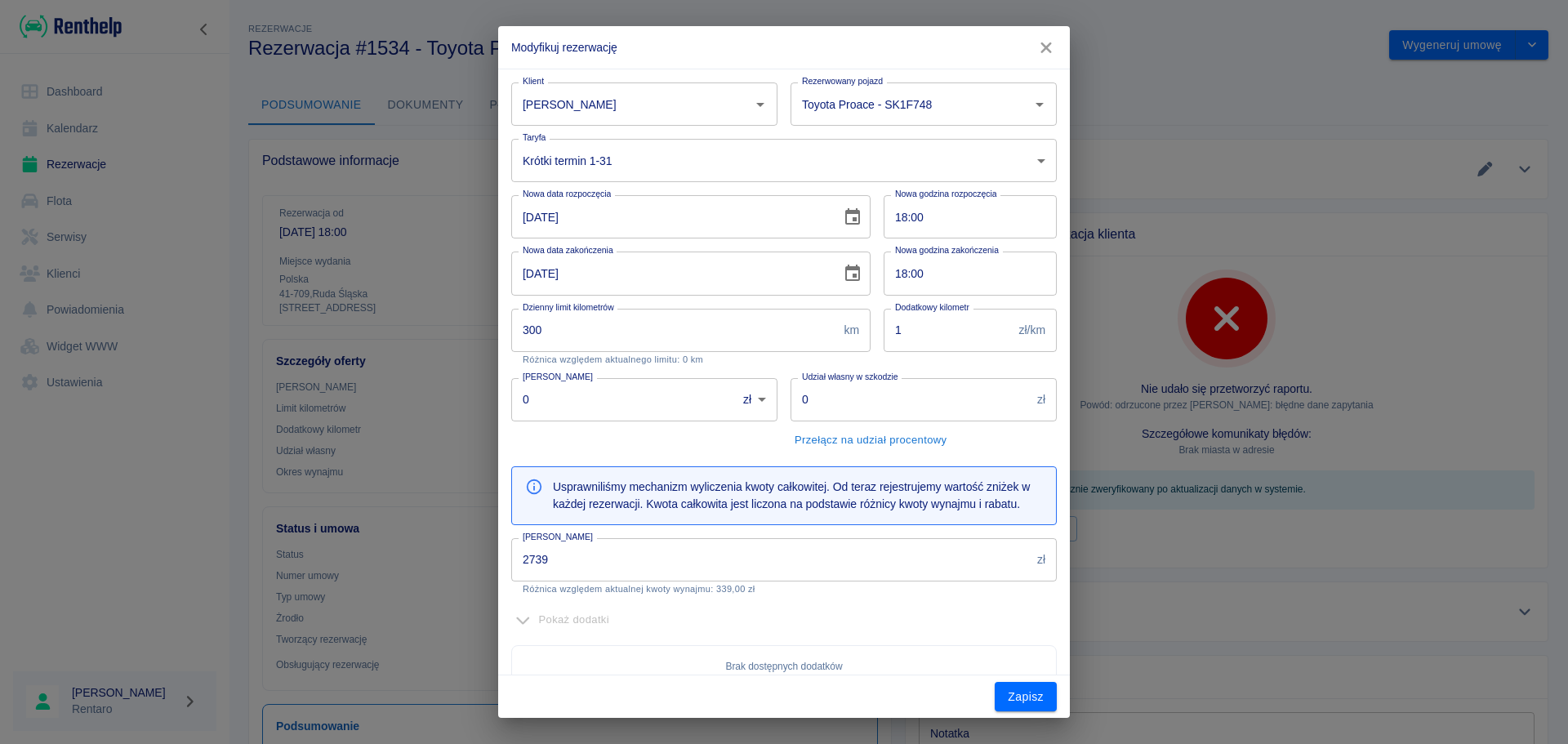
click at [895, 224] on input "18:00" at bounding box center [964, 217] width 161 height 43
type input "10:00"
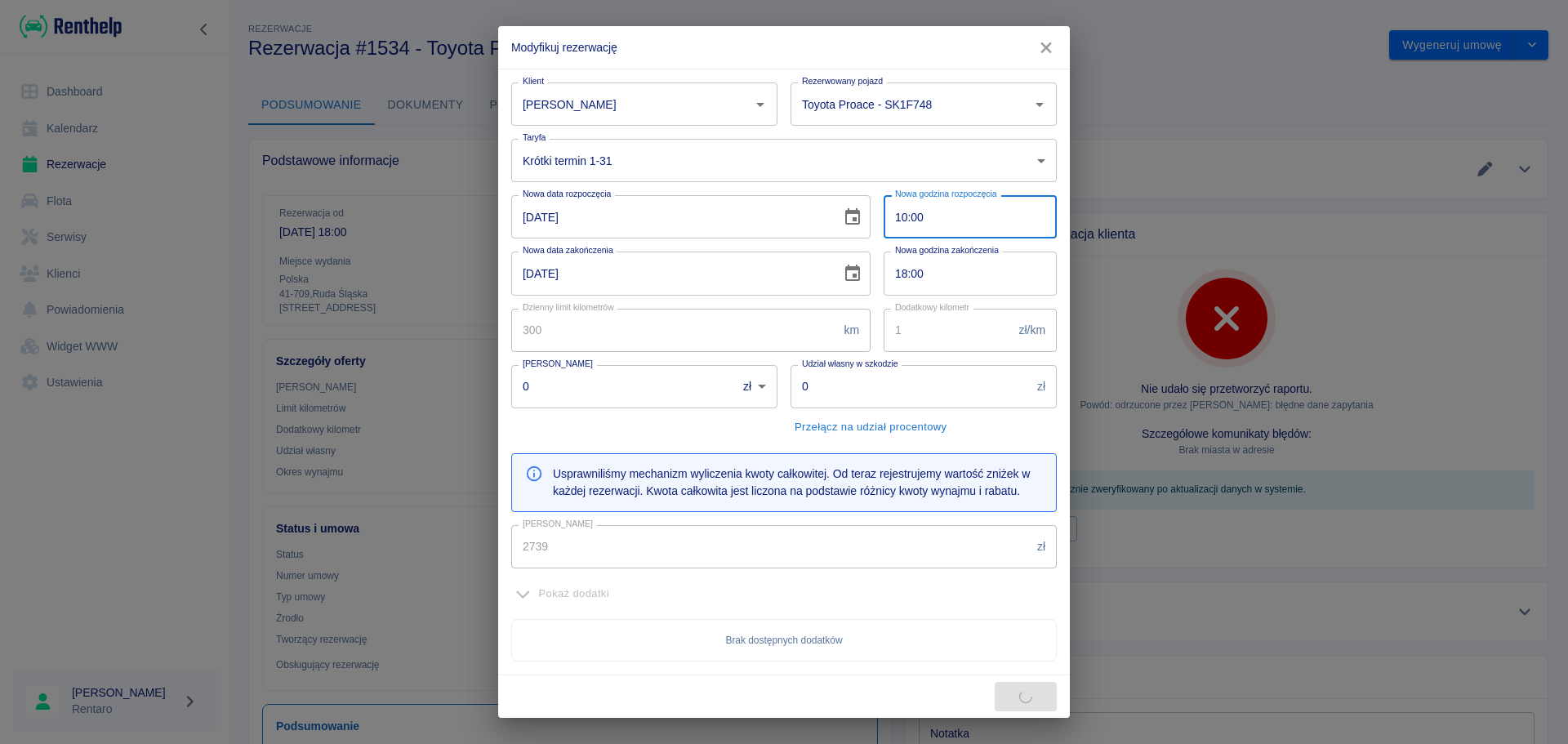
type input "2988"
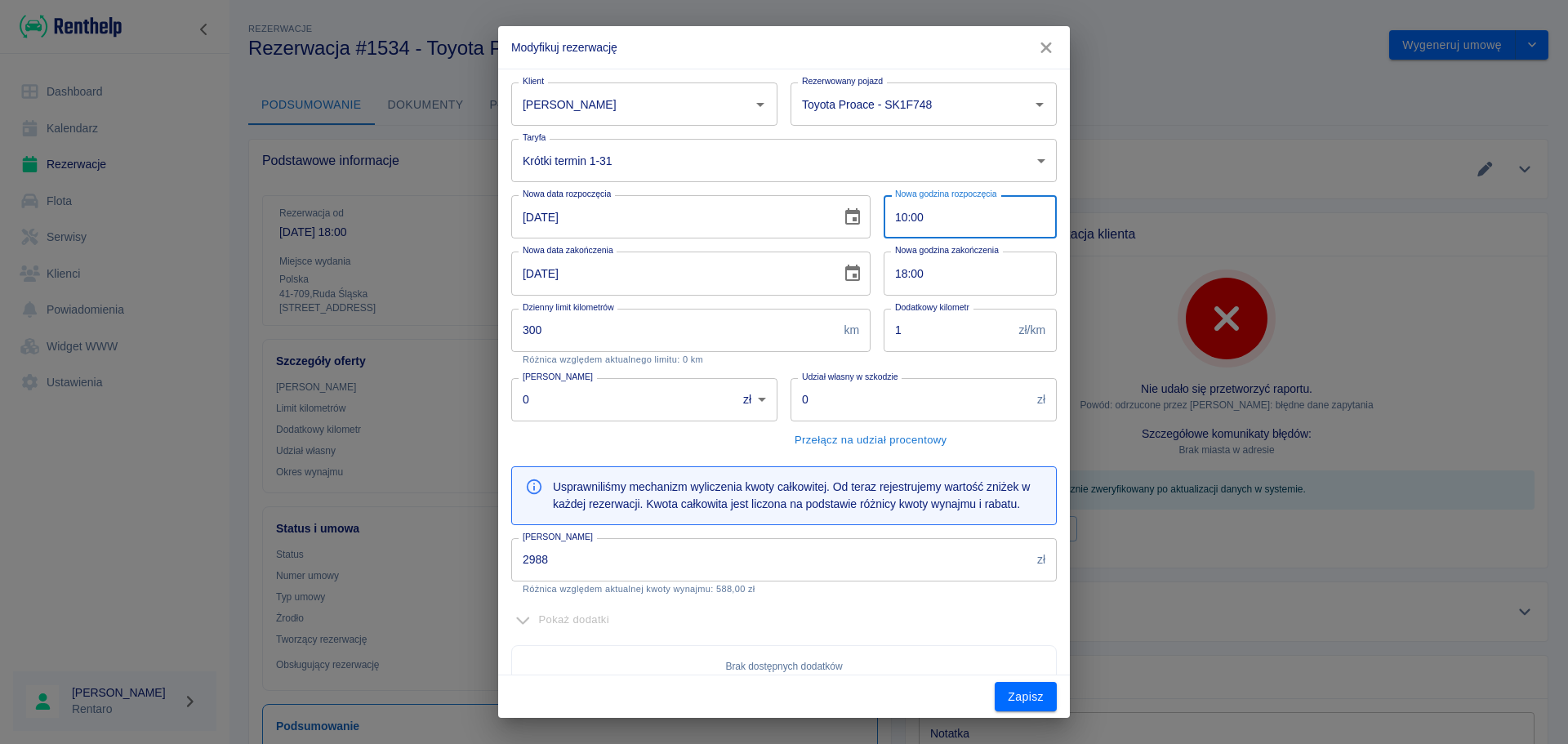
type input "10:00"
click at [1051, 54] on icon "button" at bounding box center [1046, 47] width 22 height 17
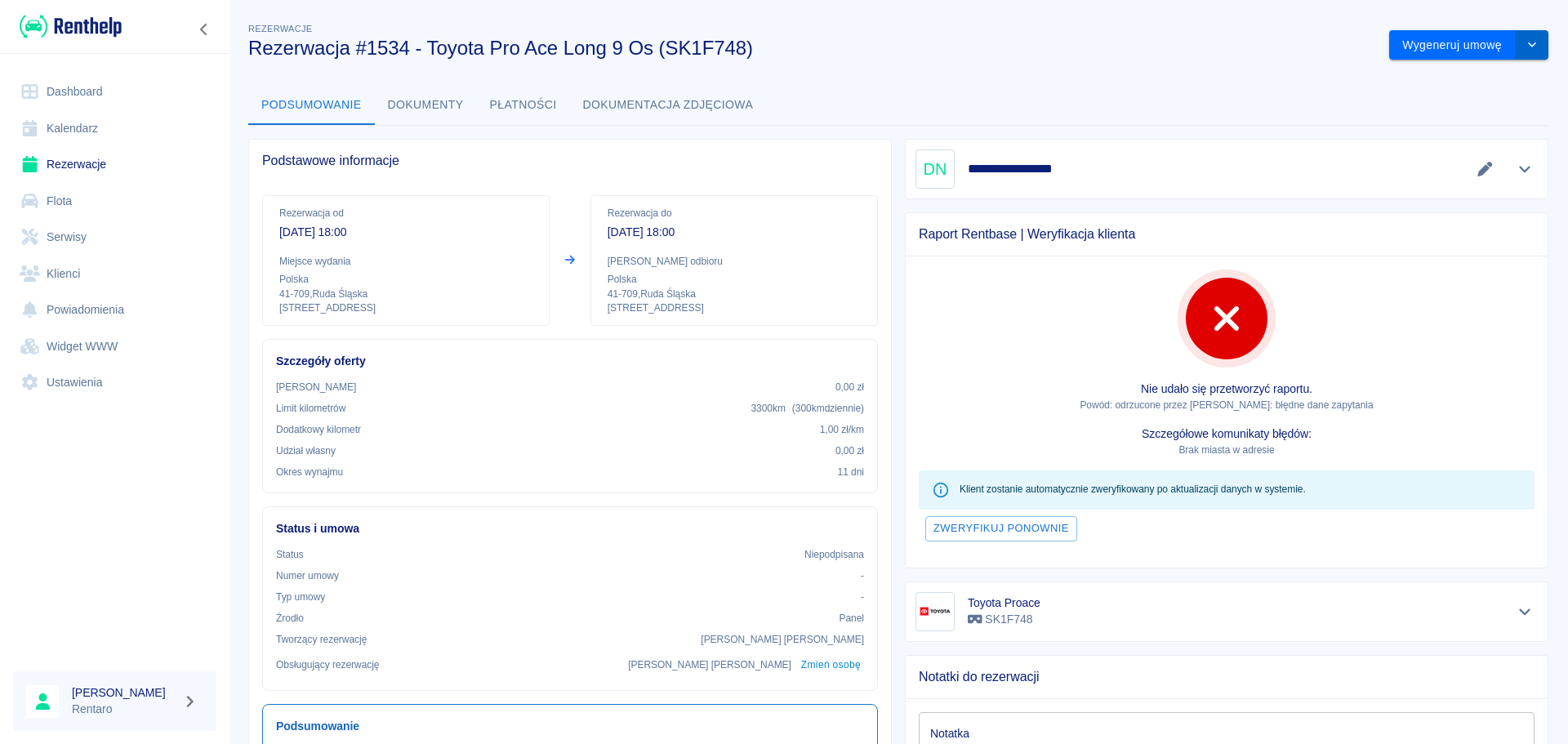
click at [1521, 55] on button "drop-down" at bounding box center [1531, 45] width 32 height 30
click at [1467, 86] on li "Modyfikuj rezerwację" at bounding box center [1457, 80] width 132 height 27
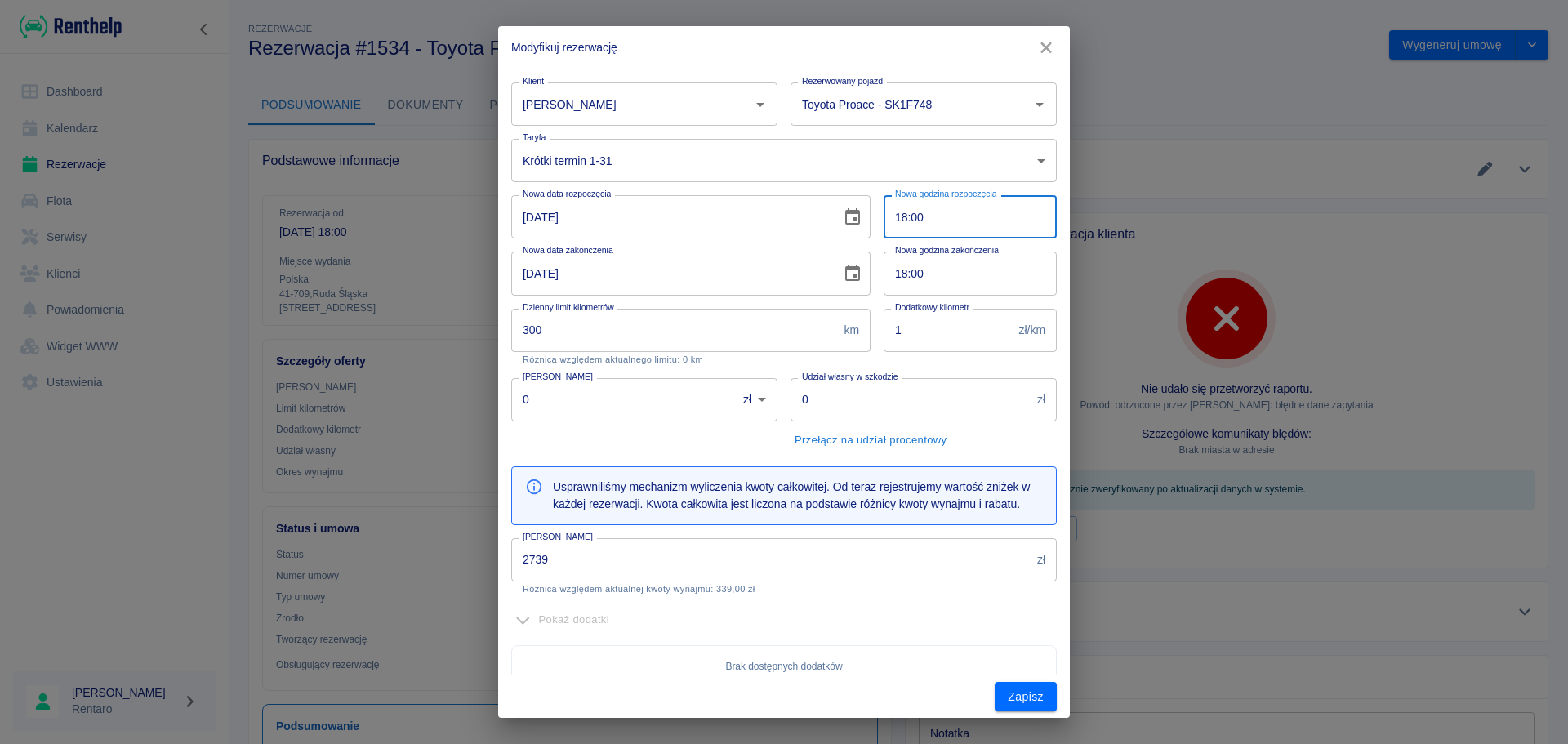
click at [889, 224] on input "18:00" at bounding box center [964, 217] width 161 height 43
type input "01:00"
type input "2988"
type input "10:00"
click at [625, 560] on input "2988" at bounding box center [770, 560] width 519 height 43
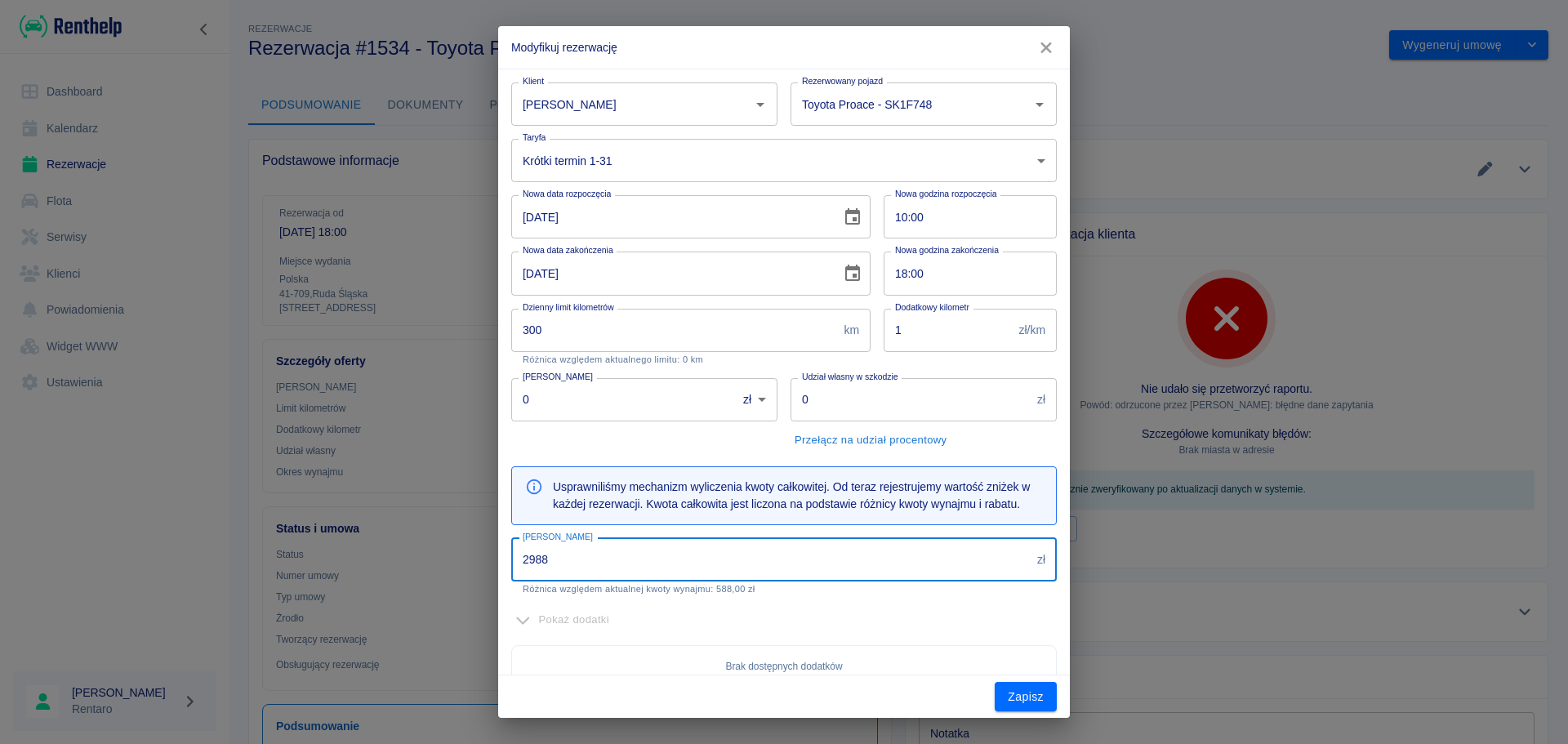
click at [626, 558] on input "2988" at bounding box center [770, 560] width 519 height 43
type input "2400"
click at [1016, 706] on button "Zapisz" at bounding box center [1026, 697] width 62 height 30
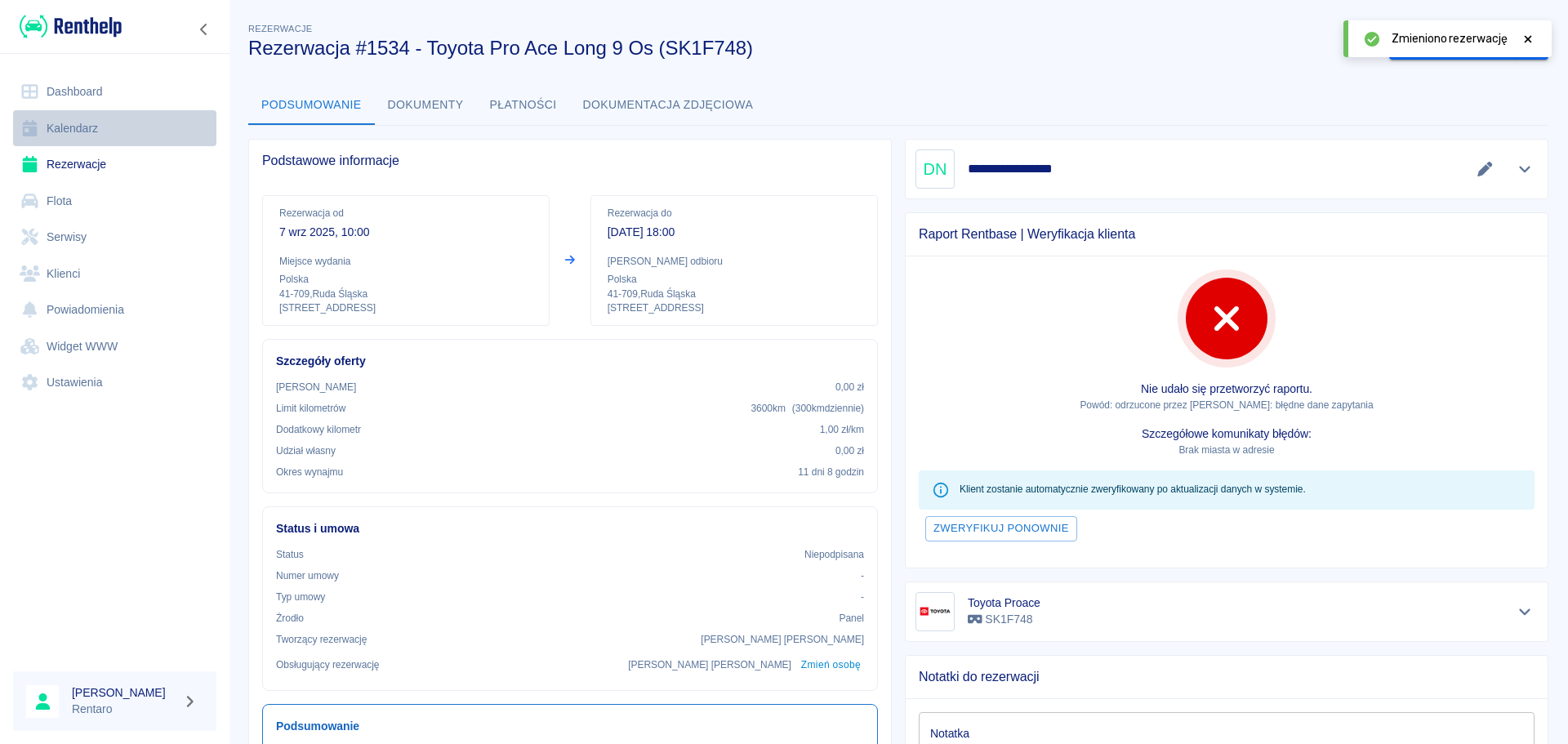
click at [82, 124] on link "Kalendarz" at bounding box center [115, 129] width 203 height 37
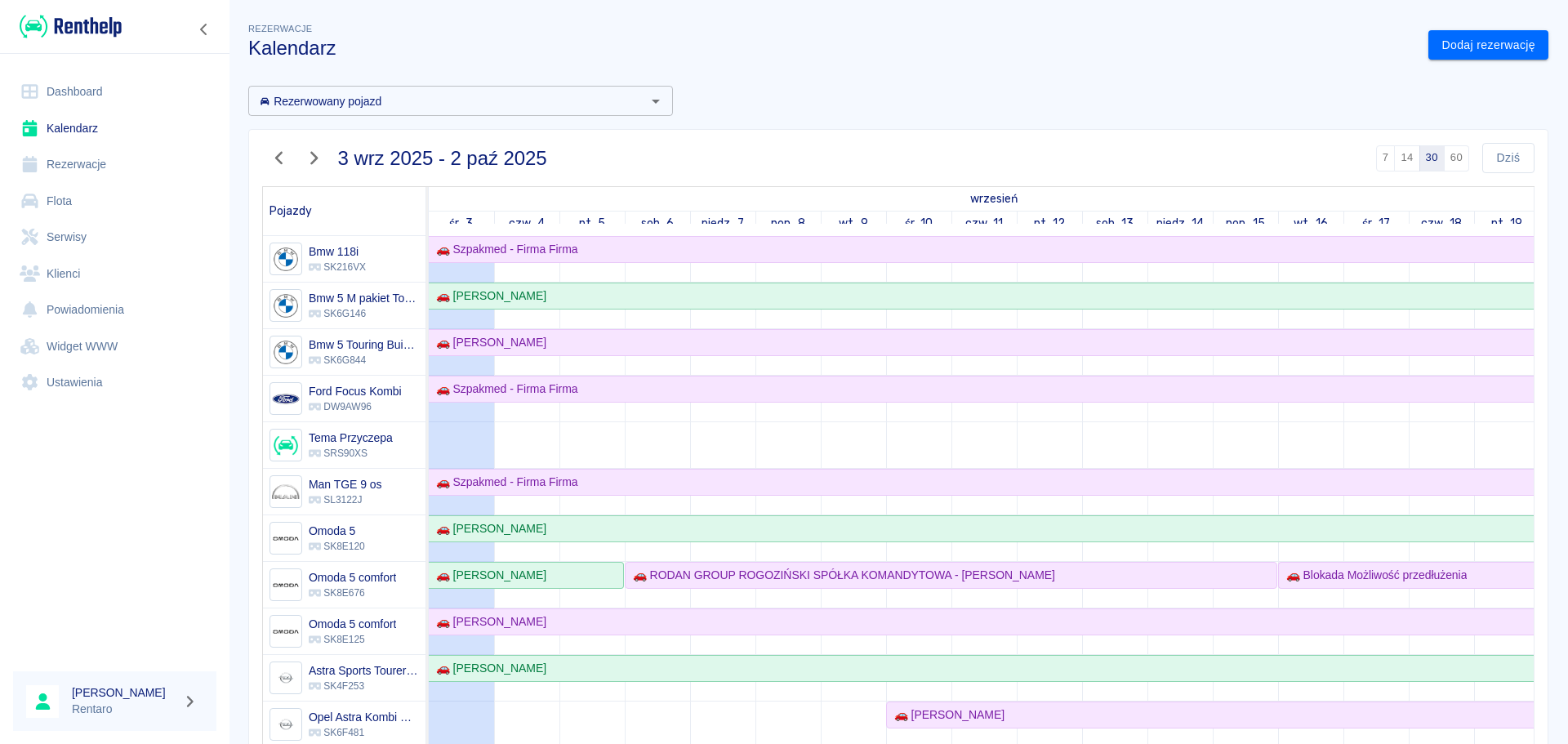
click at [96, 124] on link "Kalendarz" at bounding box center [115, 129] width 203 height 37
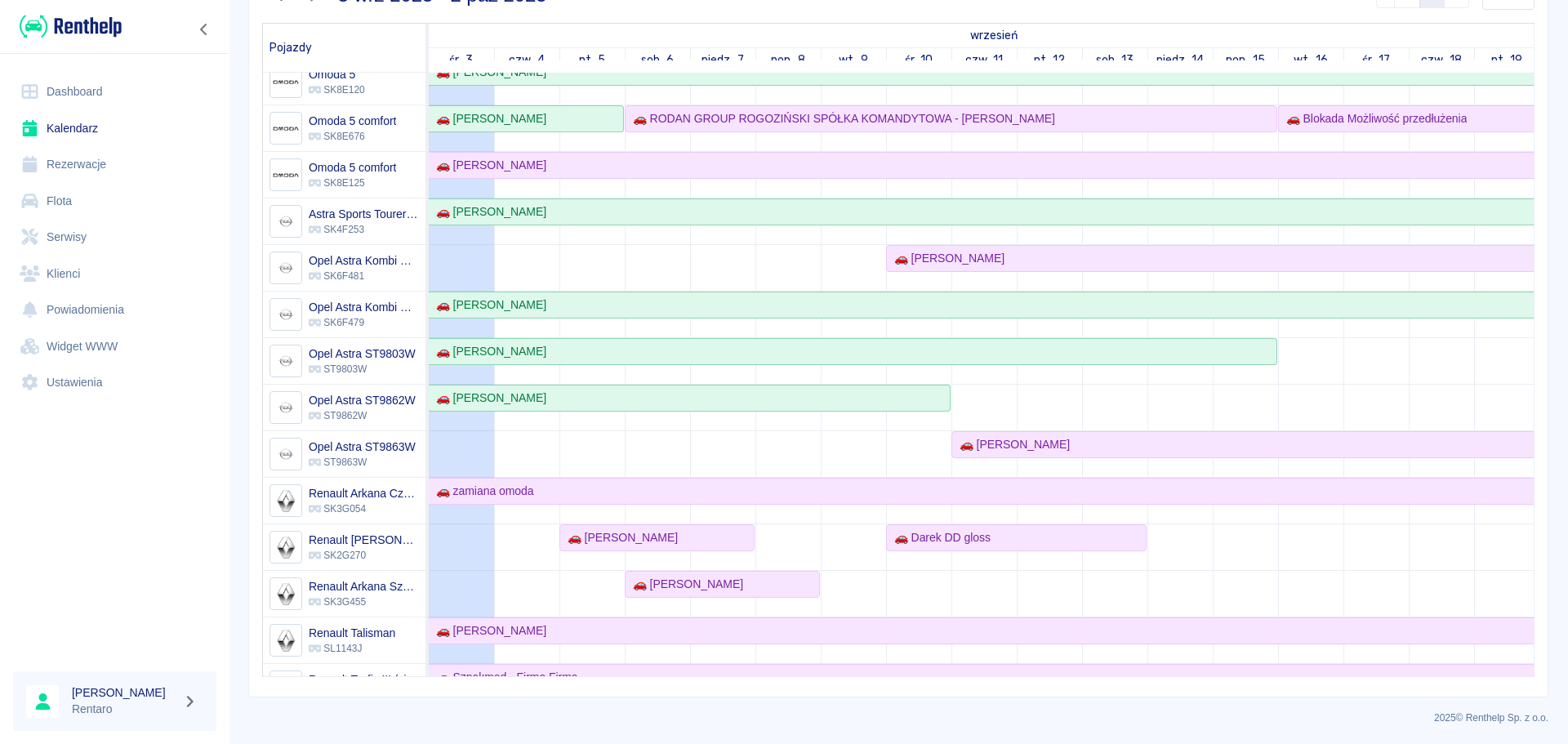
scroll to position [290, 0]
